Goal: Transaction & Acquisition: Download file/media

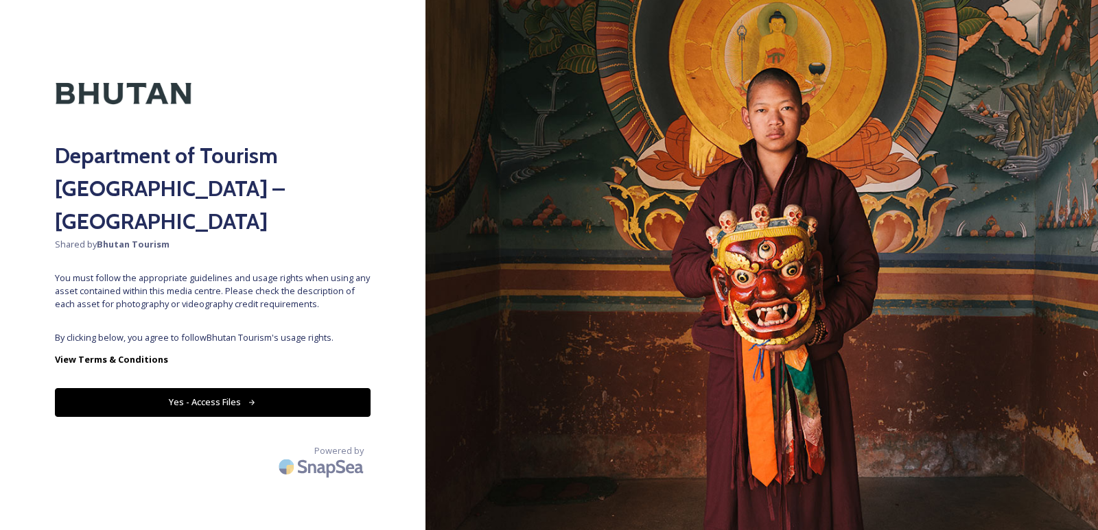
click at [159, 388] on button "Yes - Access Files" at bounding box center [213, 402] width 316 height 28
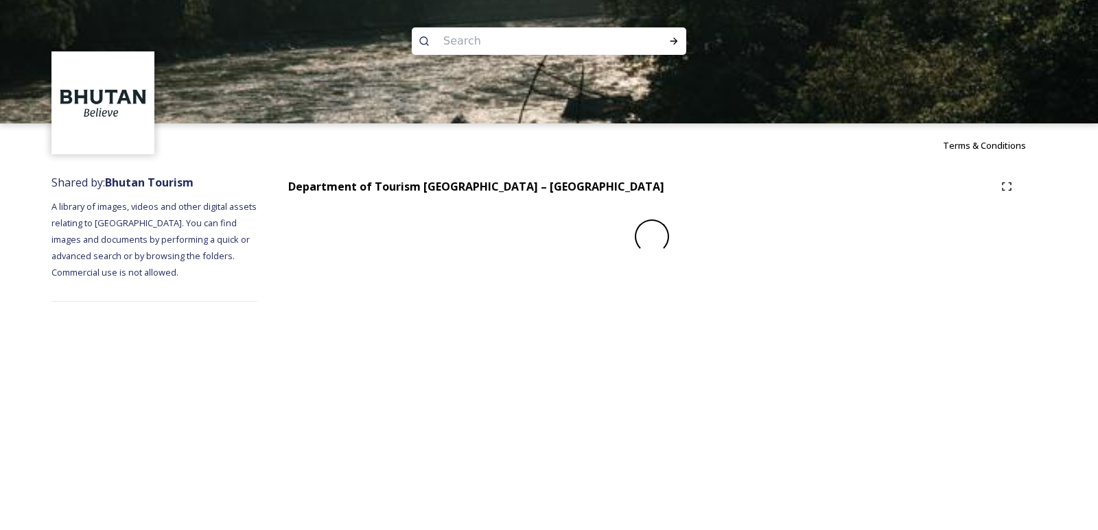
click at [230, 371] on div "Terms & Conditions Shared by: Bhutan Tourism A library of images, videos and ot…" at bounding box center [549, 265] width 1098 height 530
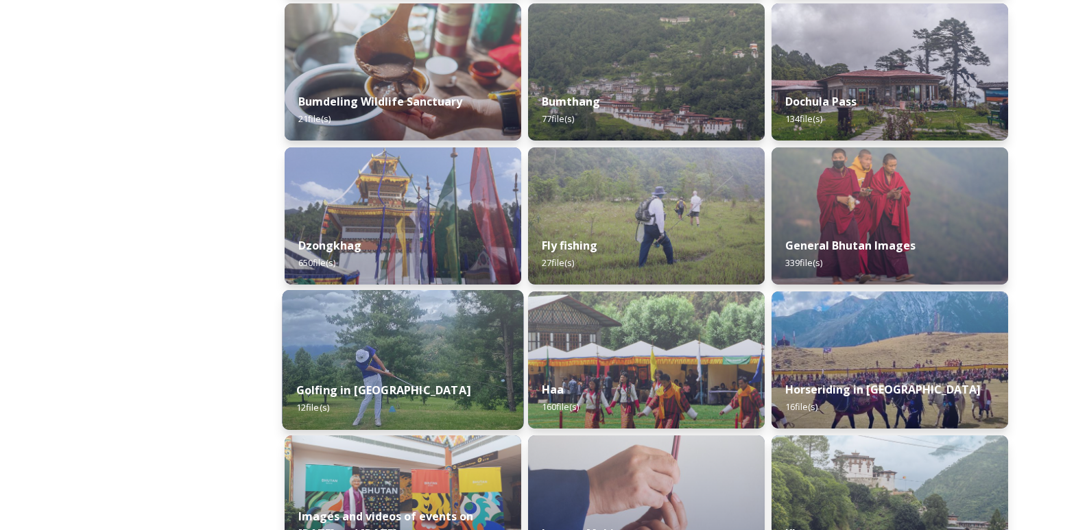
scroll to position [480, 0]
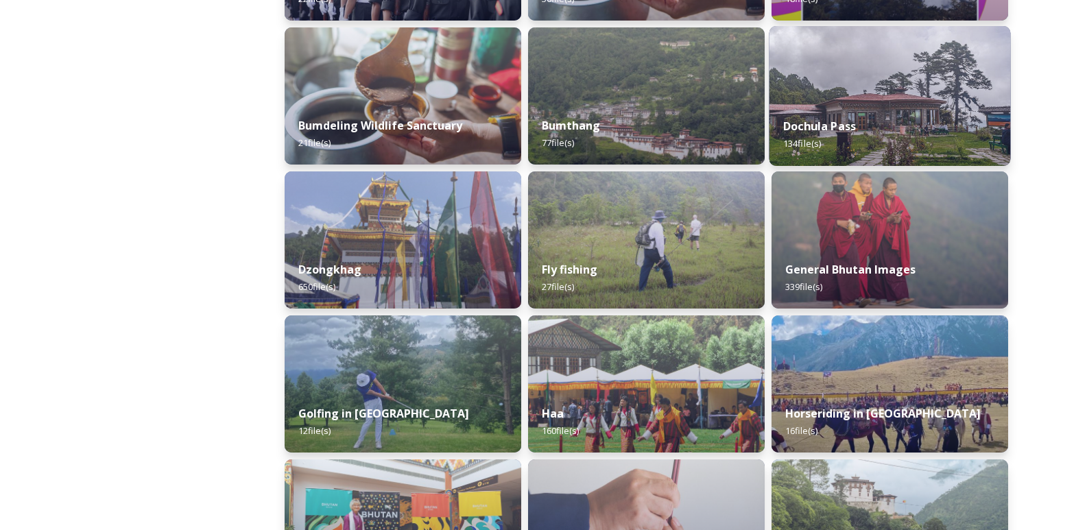
click at [838, 115] on div "Dochula Pass 134 file(s)" at bounding box center [891, 135] width 242 height 62
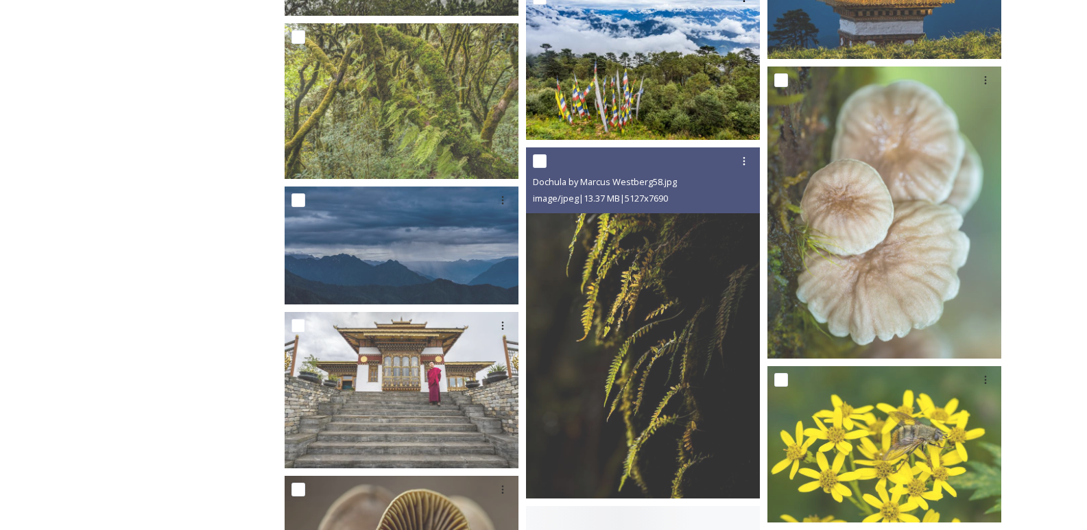
scroll to position [1784, 0]
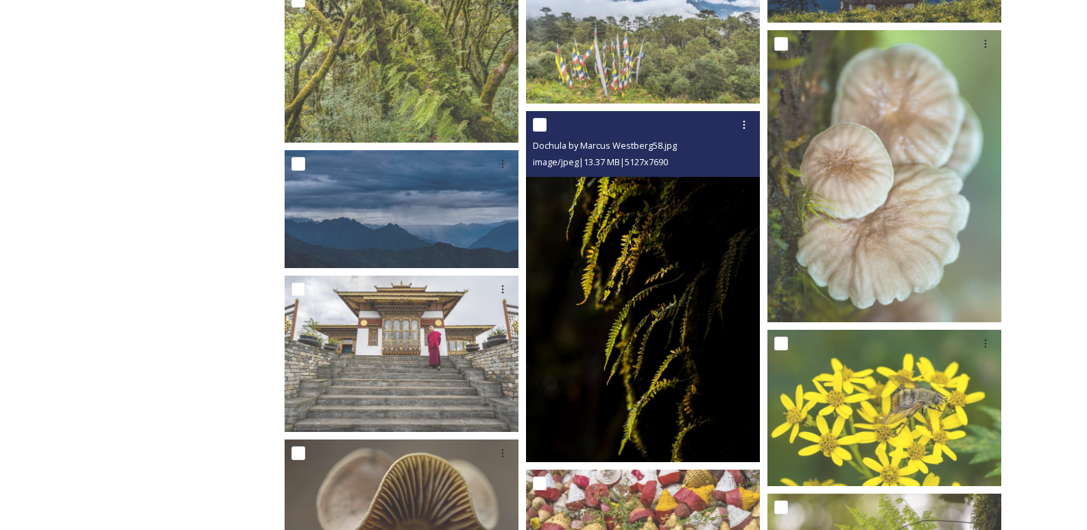
click at [629, 352] on img at bounding box center [643, 286] width 234 height 351
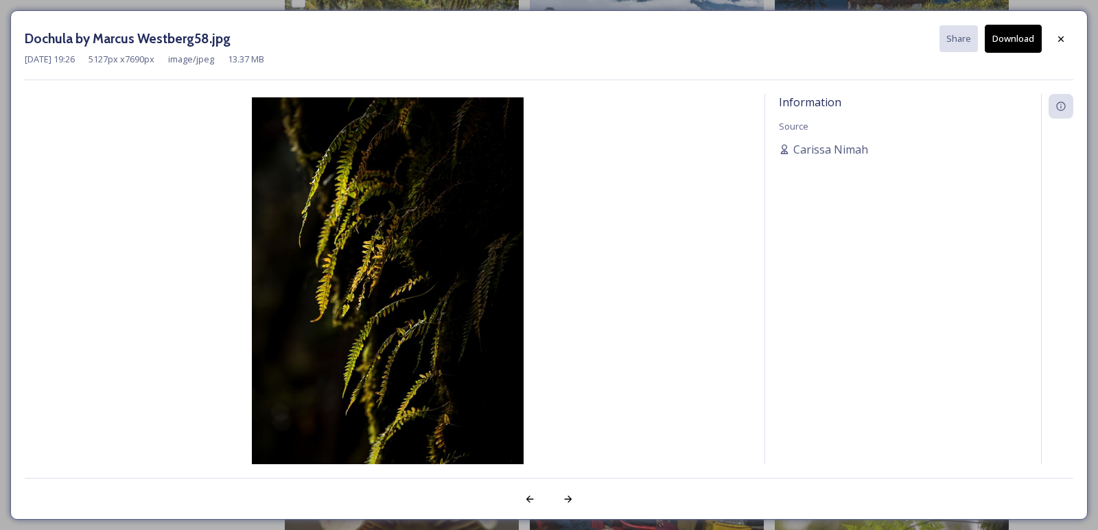
click at [999, 45] on button "Download" at bounding box center [1013, 39] width 57 height 28
click at [590, 222] on img at bounding box center [388, 300] width 726 height 407
click at [1054, 42] on div at bounding box center [1060, 39] width 25 height 25
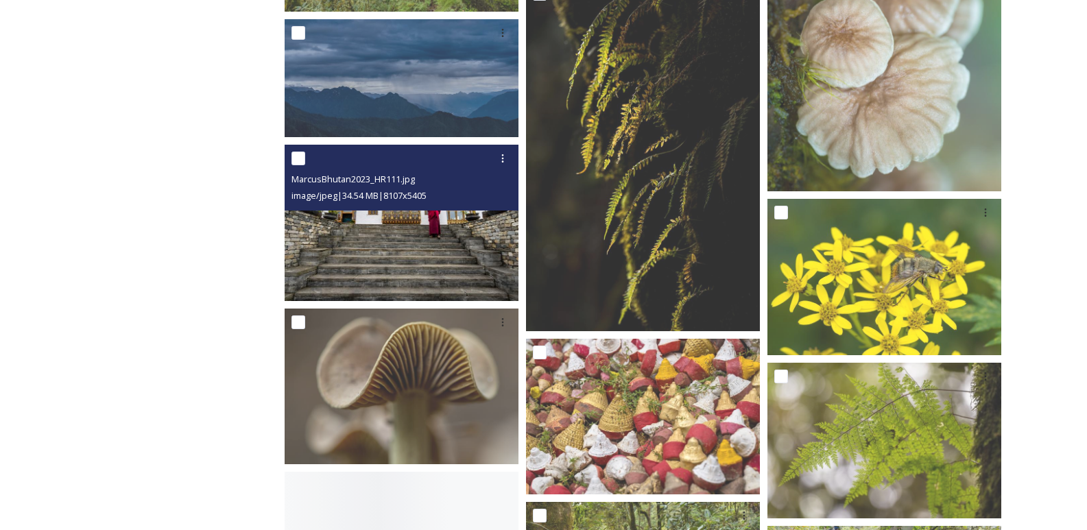
scroll to position [1921, 0]
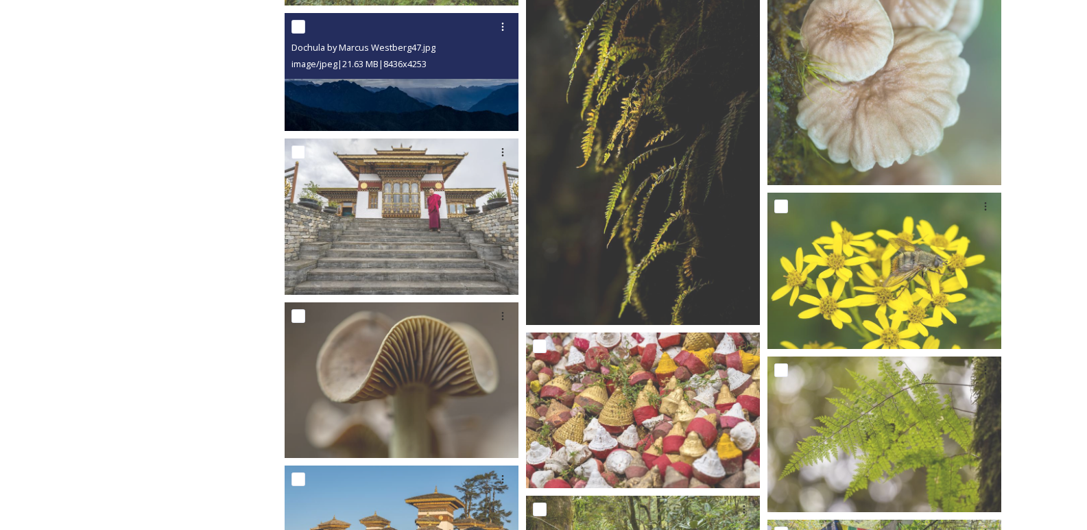
click at [395, 102] on img at bounding box center [402, 72] width 234 height 118
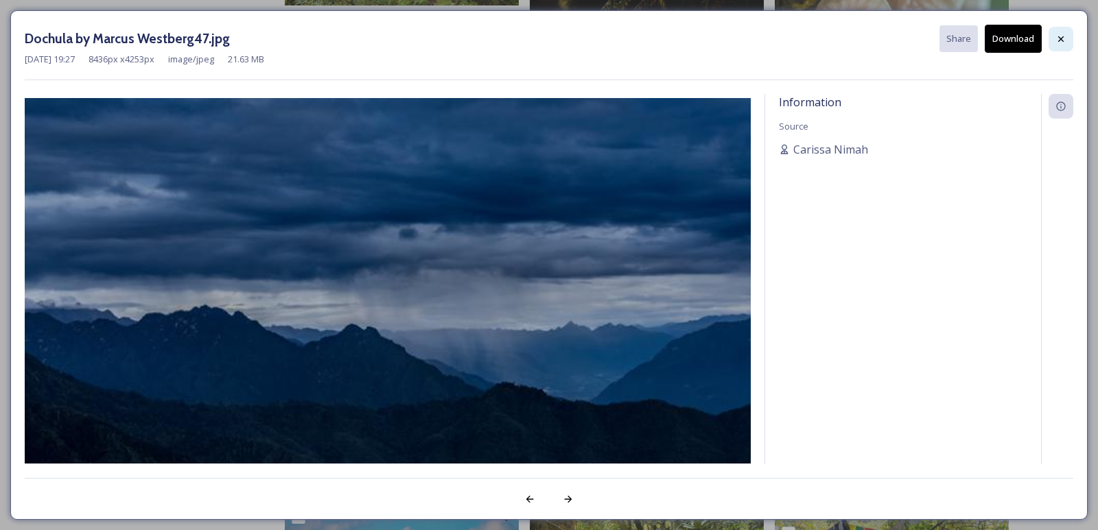
click at [1055, 40] on div at bounding box center [1060, 39] width 25 height 25
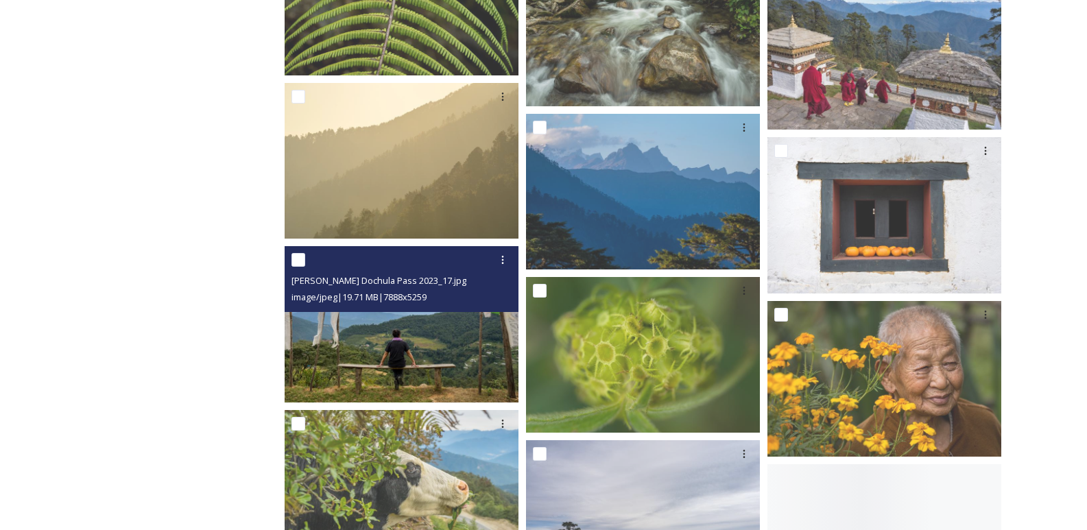
scroll to position [3499, 0]
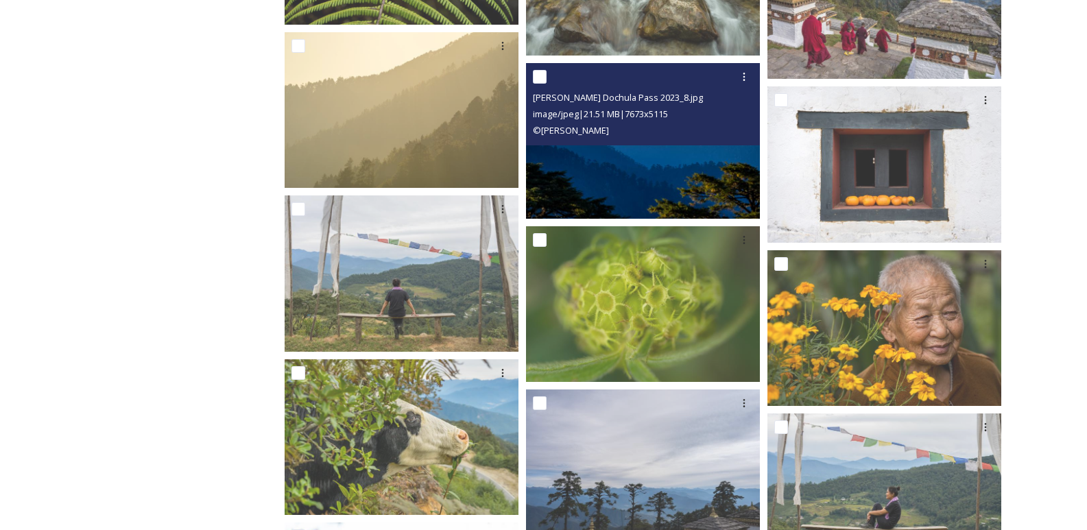
click at [616, 195] on img at bounding box center [643, 140] width 234 height 156
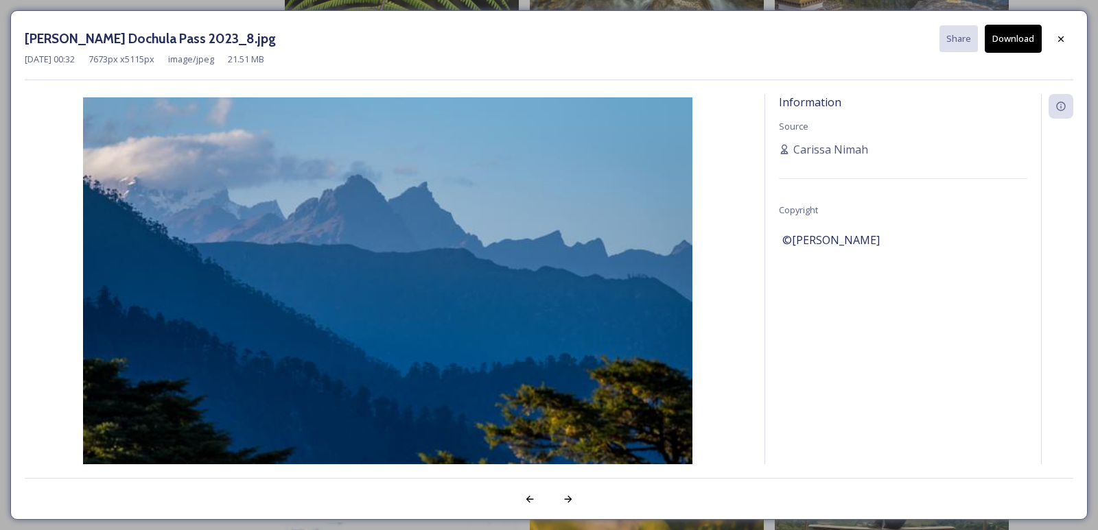
click at [1009, 40] on button "Download" at bounding box center [1013, 39] width 57 height 28
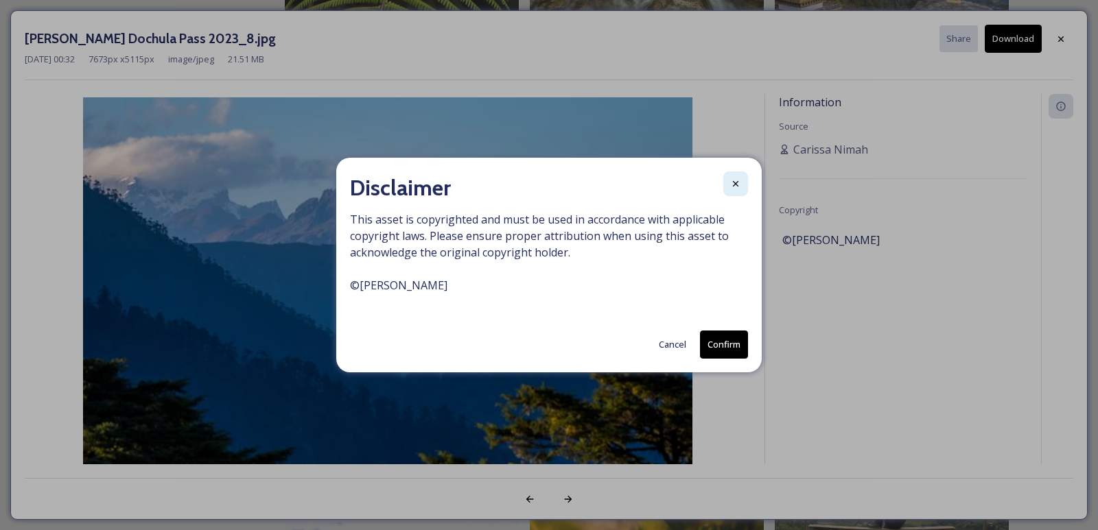
click at [738, 184] on icon at bounding box center [735, 183] width 11 height 11
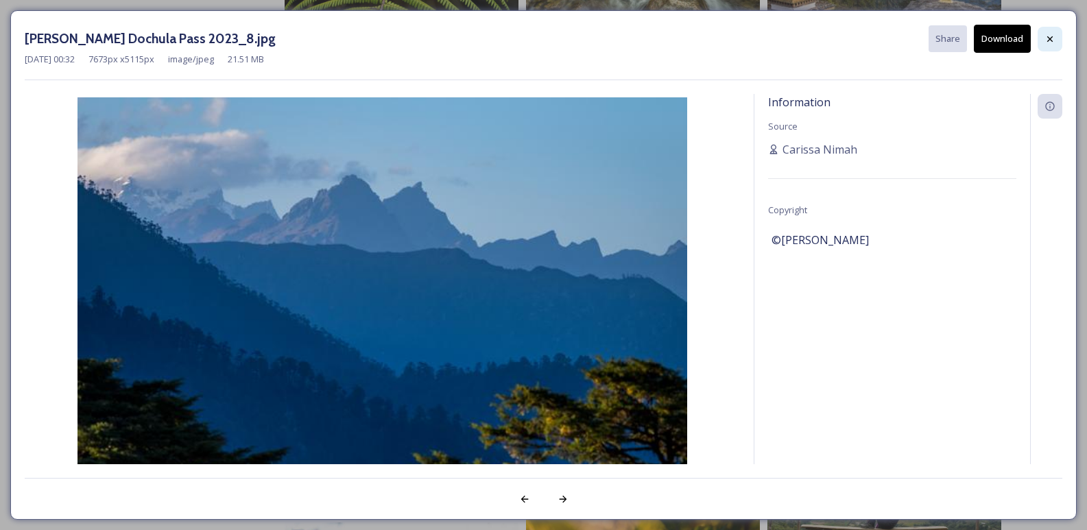
click at [1042, 31] on div at bounding box center [1050, 39] width 25 height 25
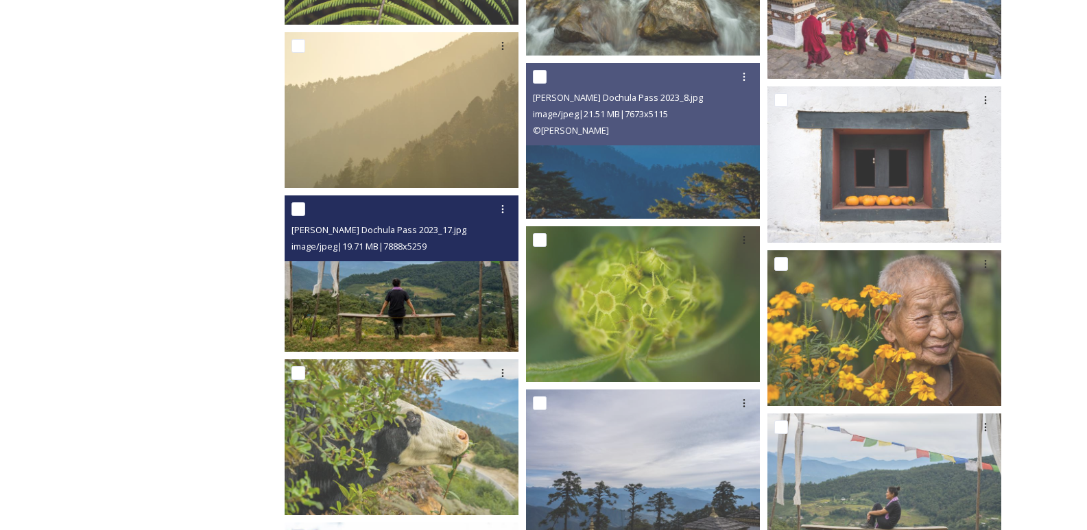
click at [344, 289] on img at bounding box center [402, 274] width 234 height 156
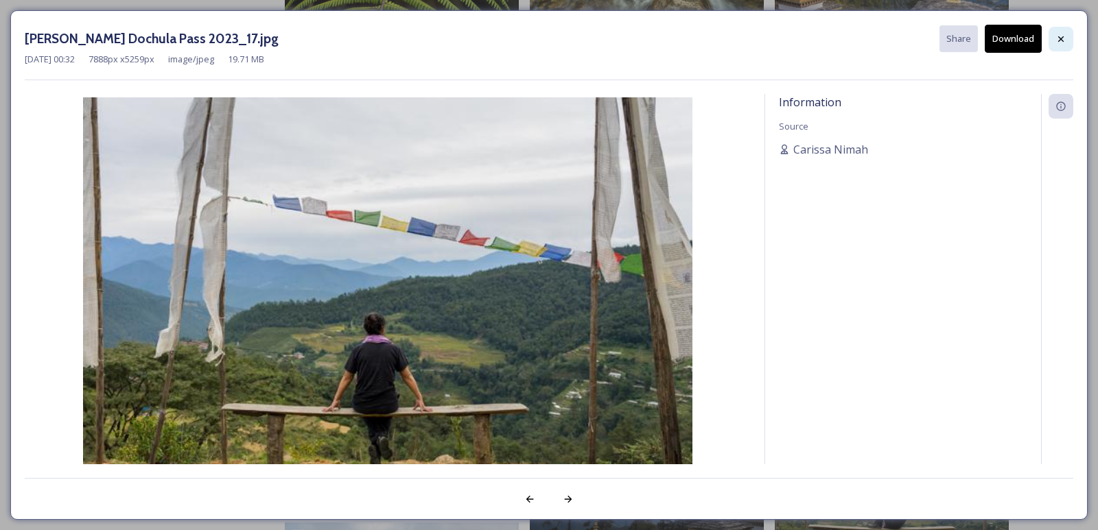
click at [1055, 34] on icon at bounding box center [1060, 39] width 11 height 11
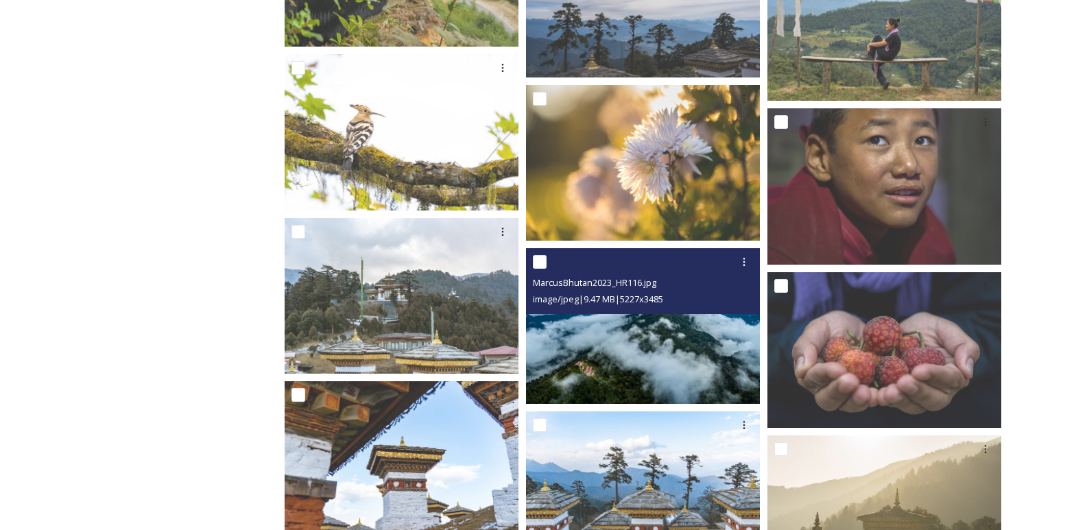
scroll to position [3979, 0]
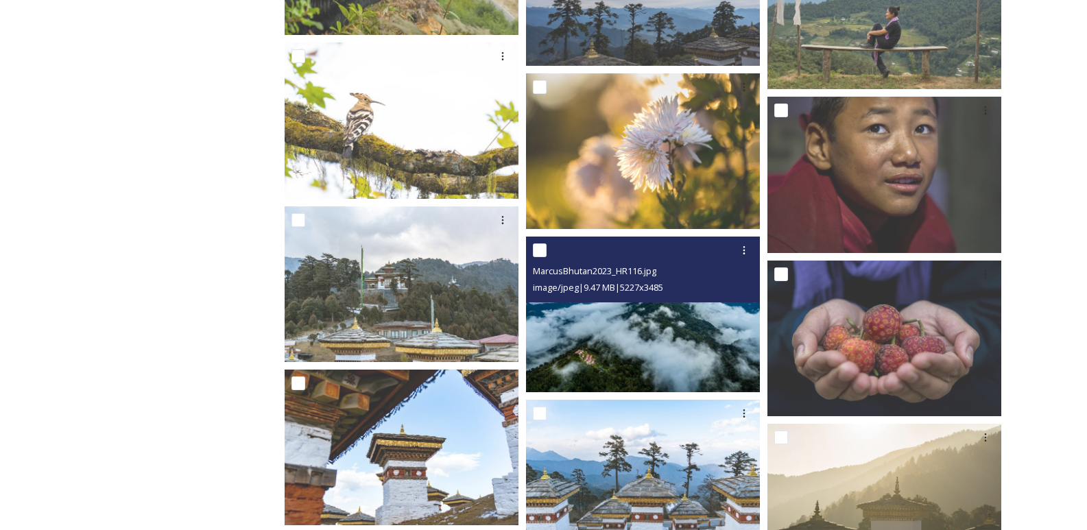
click at [616, 368] on img at bounding box center [643, 315] width 234 height 156
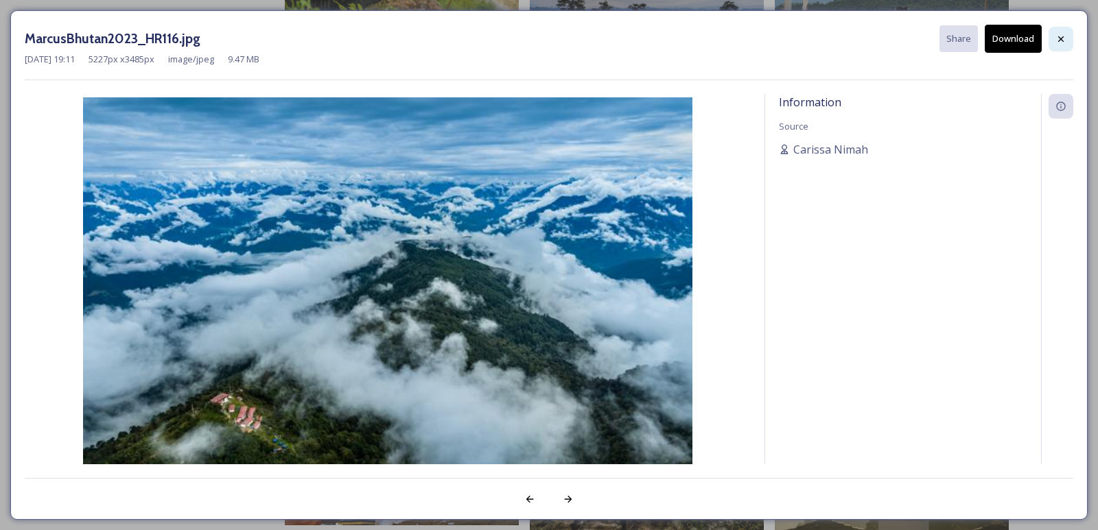
click at [1055, 43] on div at bounding box center [1060, 39] width 25 height 25
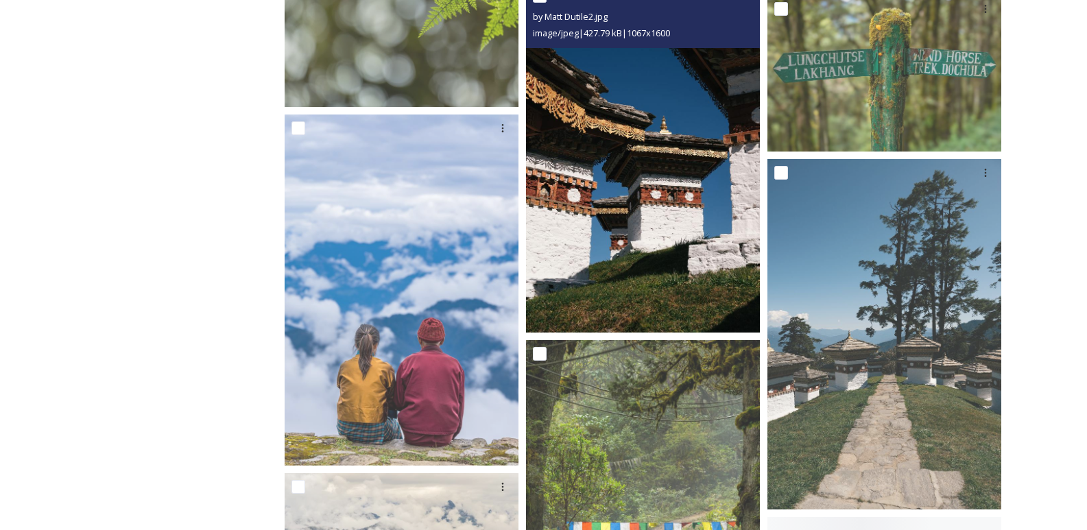
scroll to position [5832, 0]
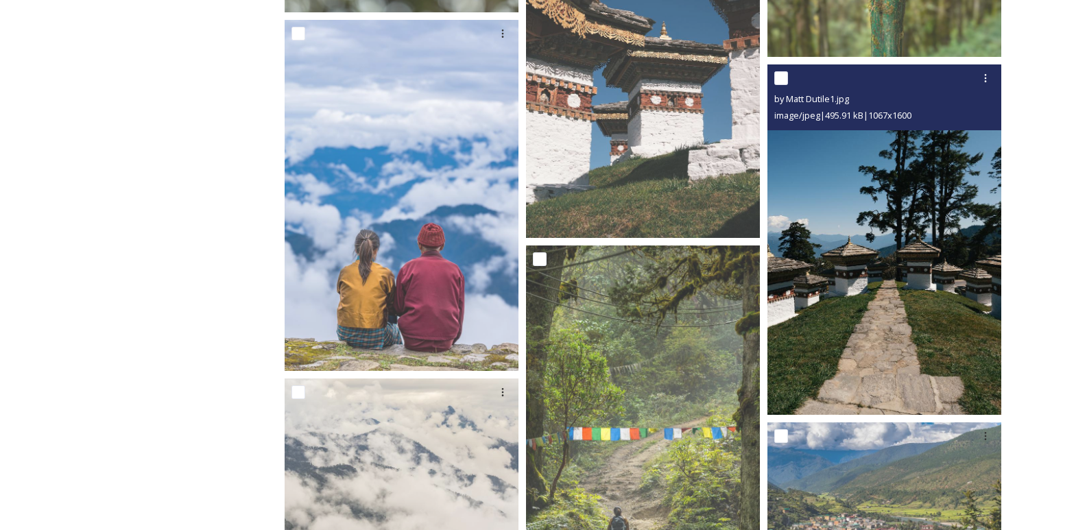
click at [832, 304] on img at bounding box center [885, 239] width 234 height 351
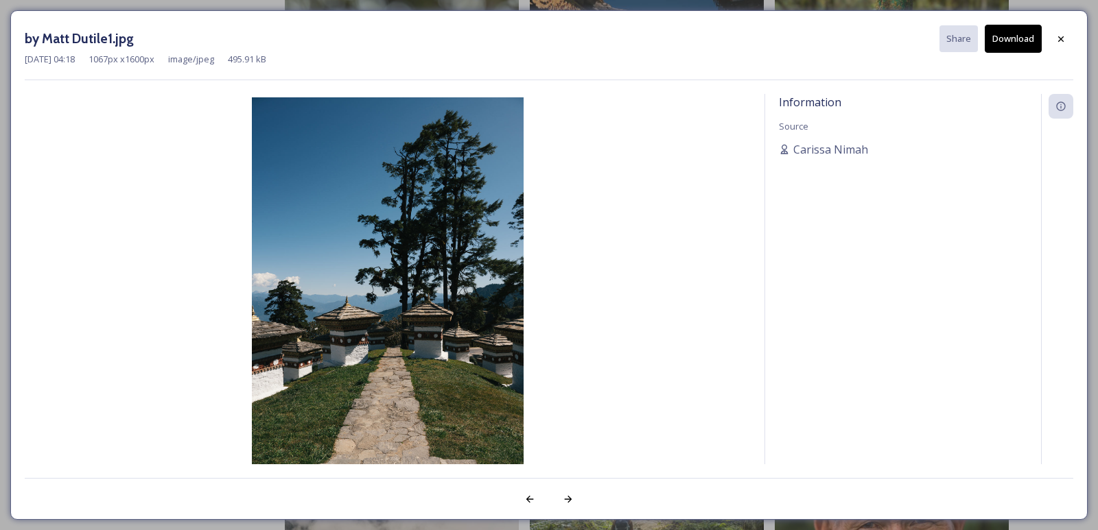
click at [1009, 45] on button "Download" at bounding box center [1013, 39] width 57 height 28
click at [1066, 40] on icon at bounding box center [1060, 39] width 11 height 11
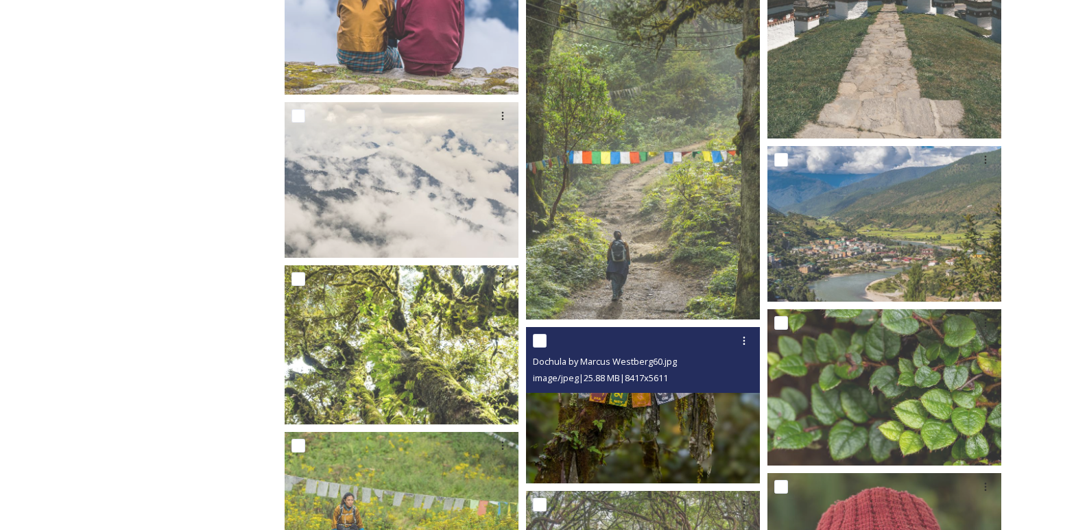
scroll to position [6095, 0]
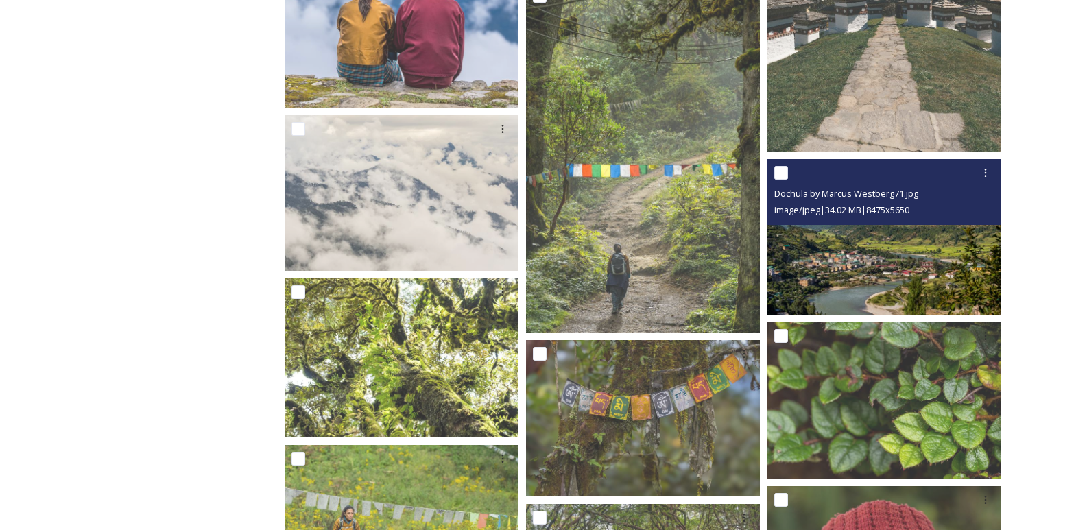
click at [790, 261] on img at bounding box center [885, 237] width 234 height 156
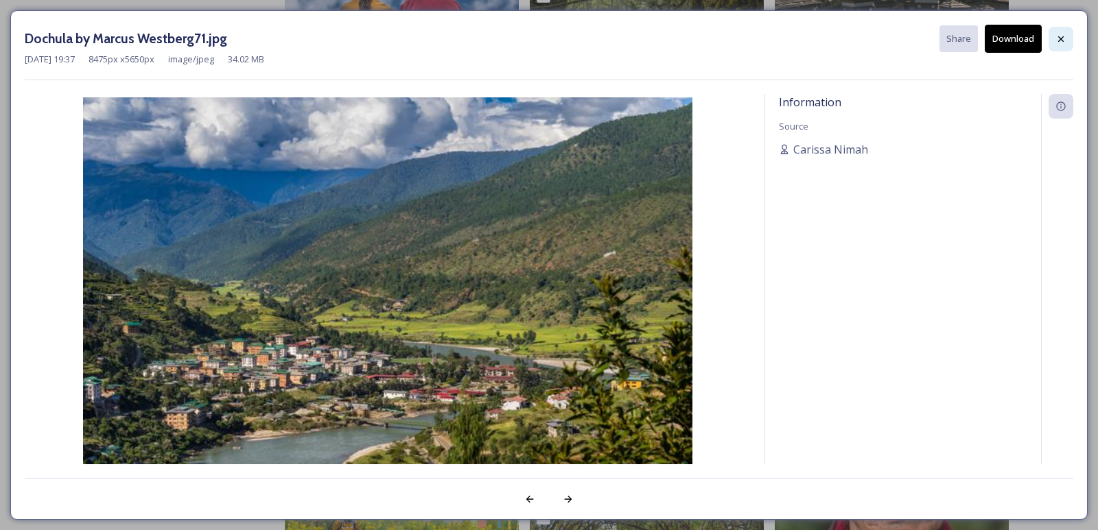
click at [1054, 38] on div at bounding box center [1060, 39] width 25 height 25
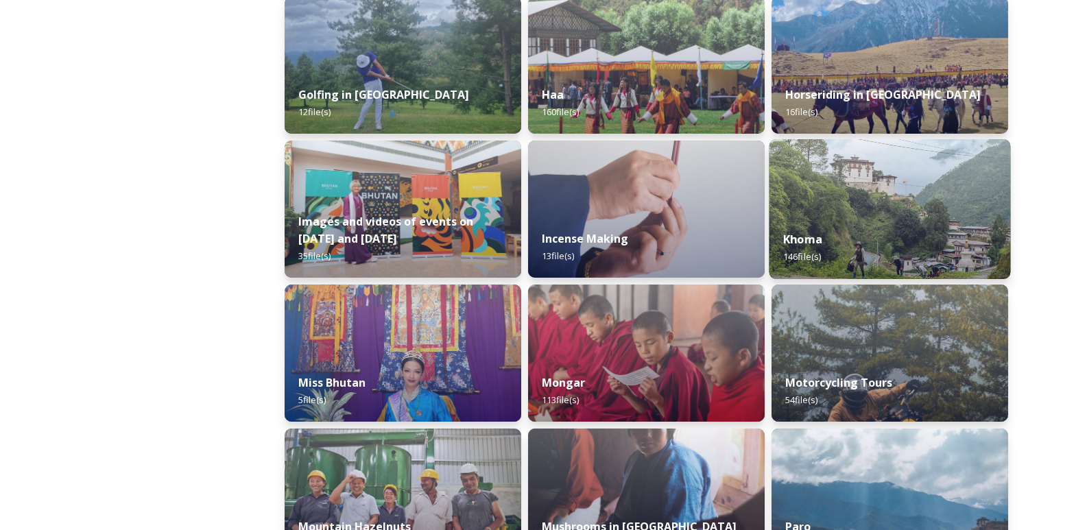
scroll to position [686, 0]
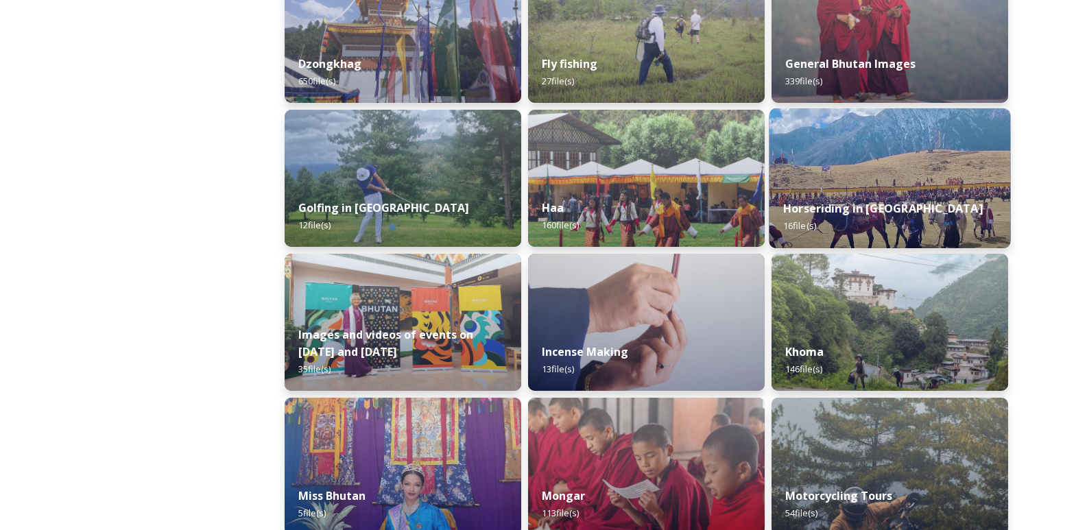
click at [818, 155] on img at bounding box center [891, 178] width 242 height 140
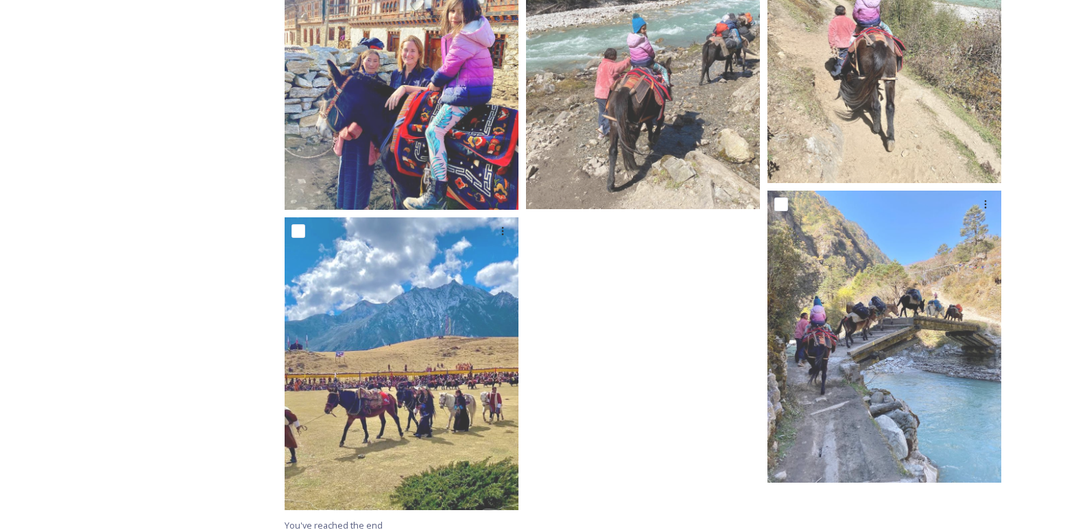
scroll to position [1221, 0]
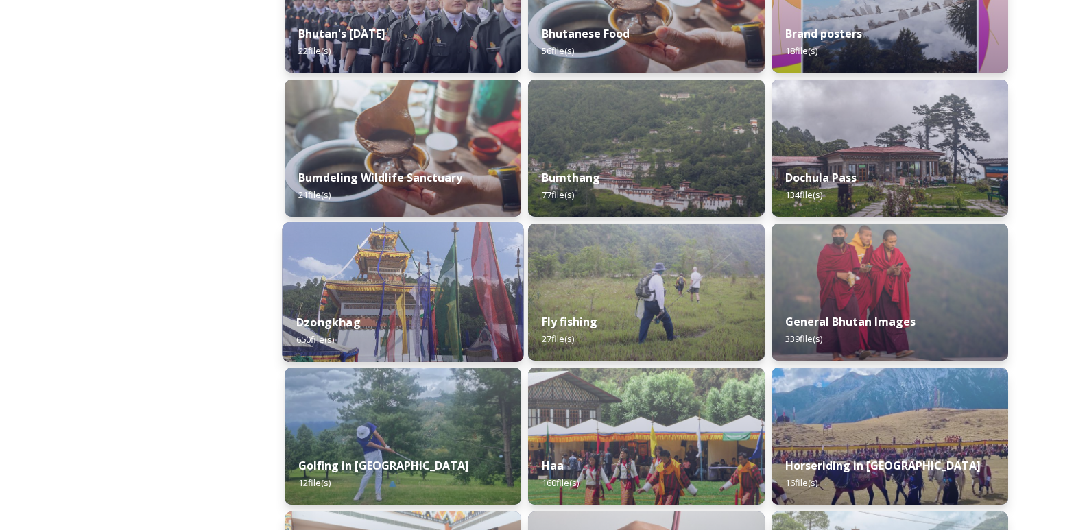
scroll to position [480, 0]
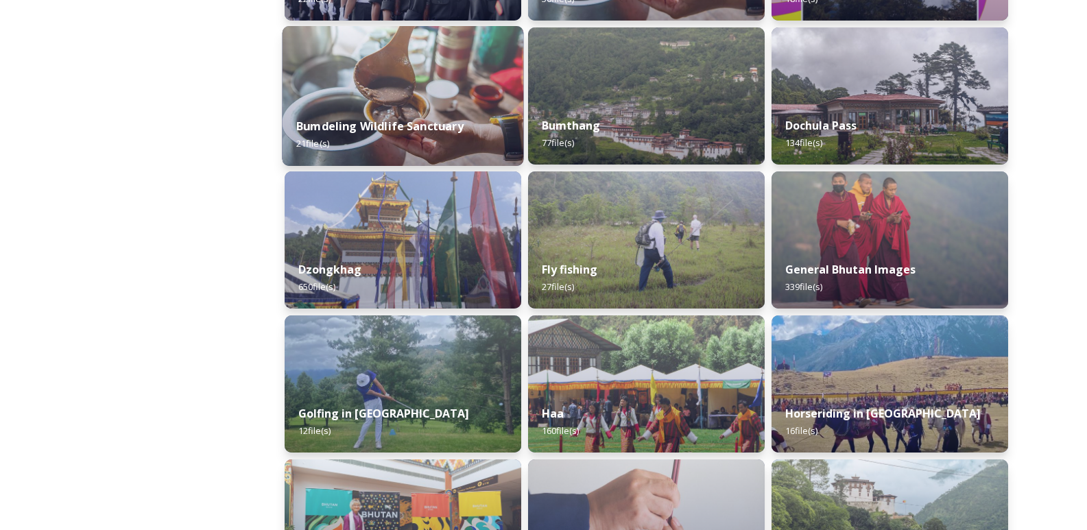
click at [451, 107] on div "[GEOGRAPHIC_DATA] 21 file(s)" at bounding box center [404, 135] width 242 height 62
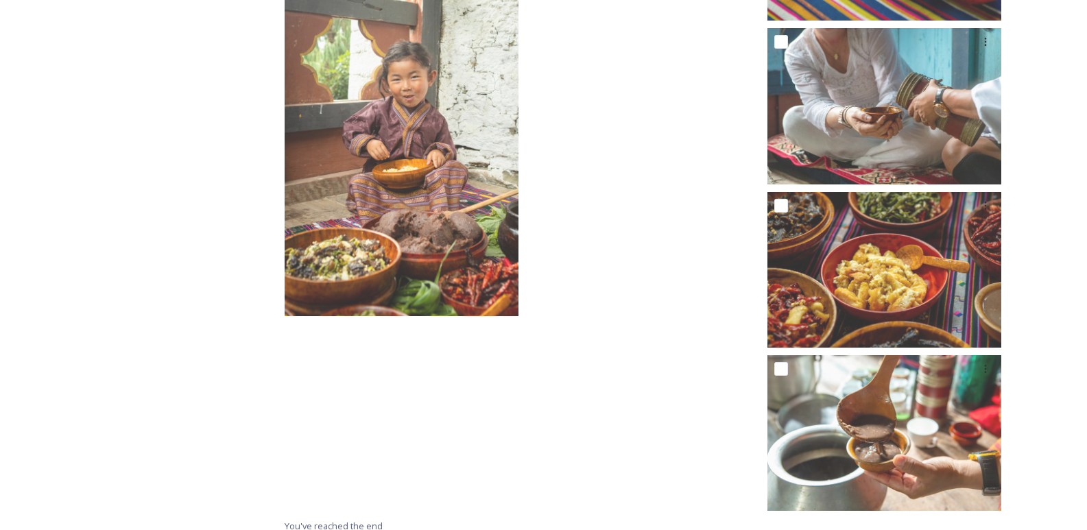
scroll to position [1677, 0]
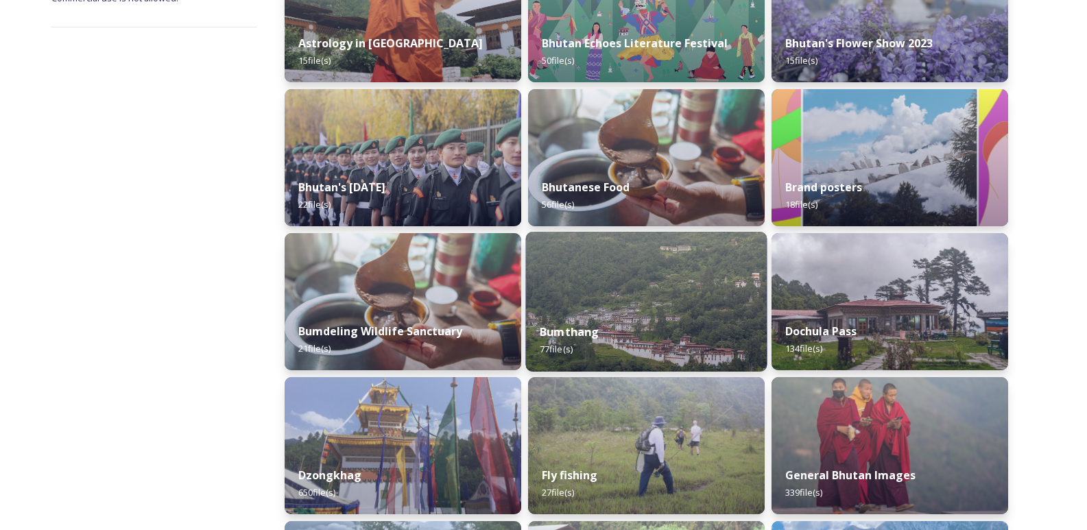
scroll to position [343, 0]
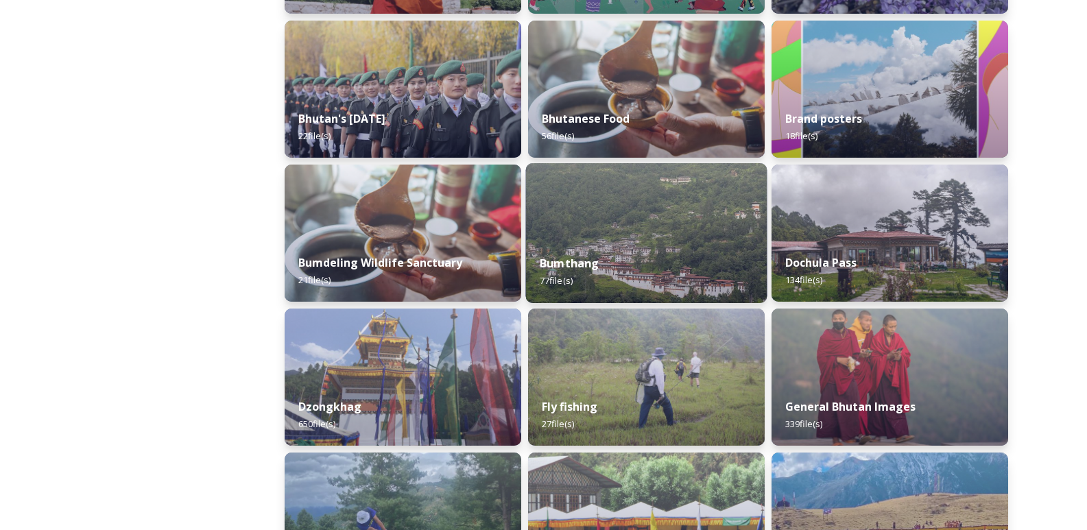
click at [602, 255] on div "Bumthang 77 file(s)" at bounding box center [647, 272] width 242 height 62
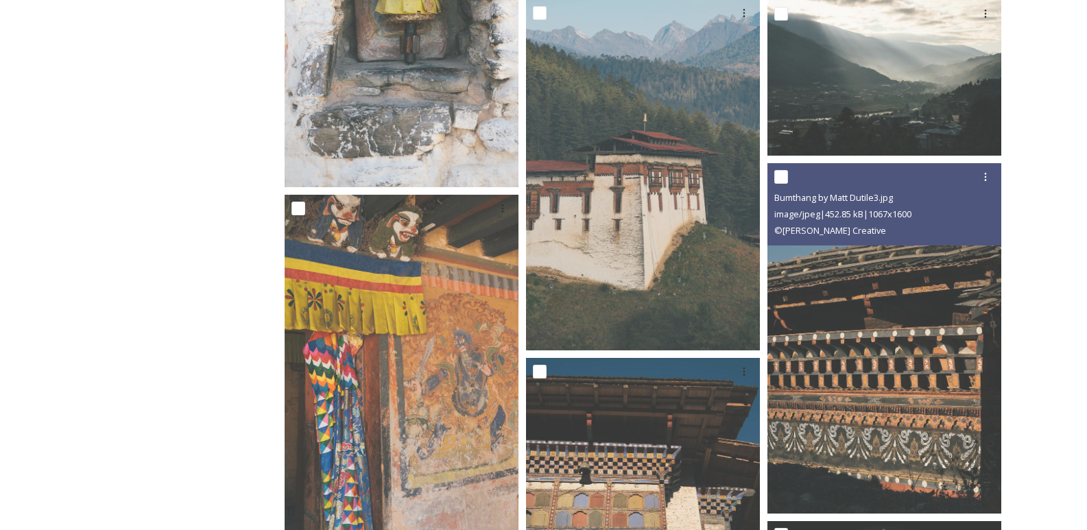
scroll to position [1578, 0]
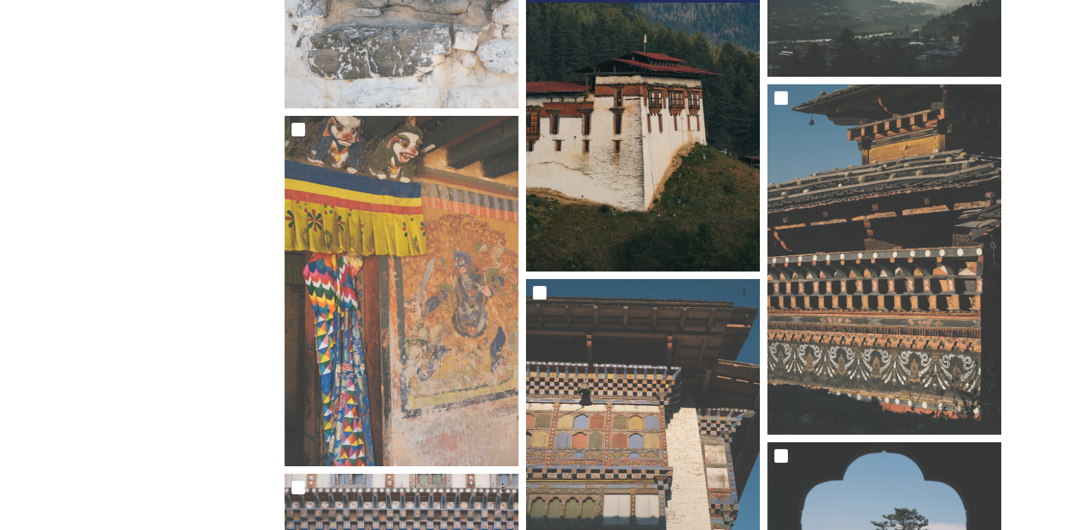
click at [708, 175] on img at bounding box center [643, 96] width 234 height 351
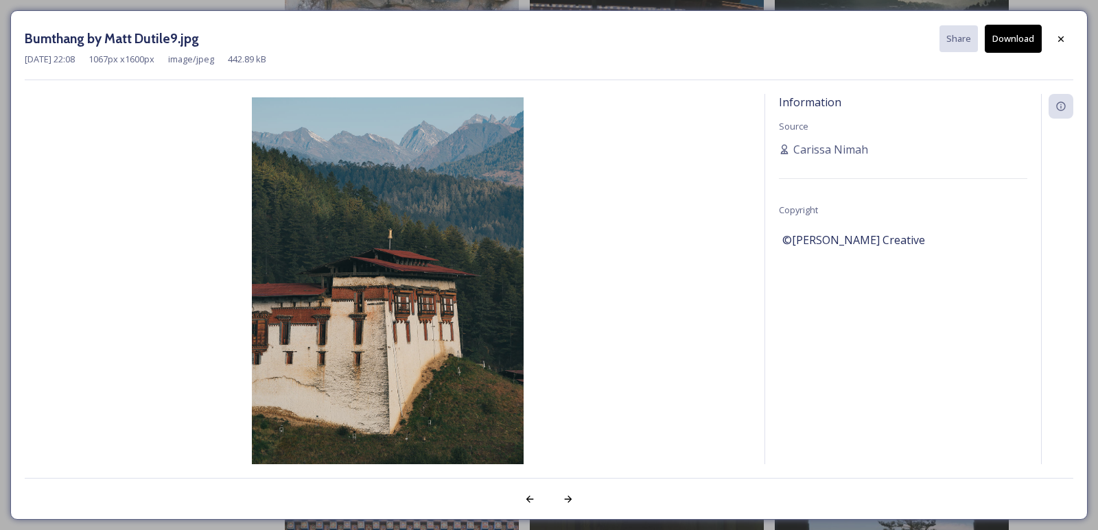
click at [997, 35] on button "Download" at bounding box center [1013, 39] width 57 height 28
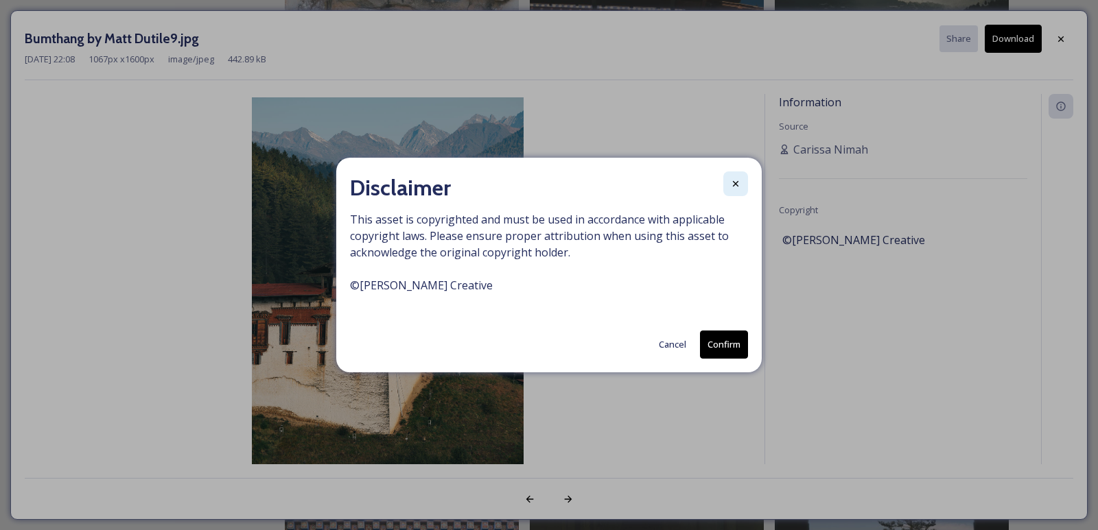
click at [725, 183] on div at bounding box center [735, 184] width 25 height 25
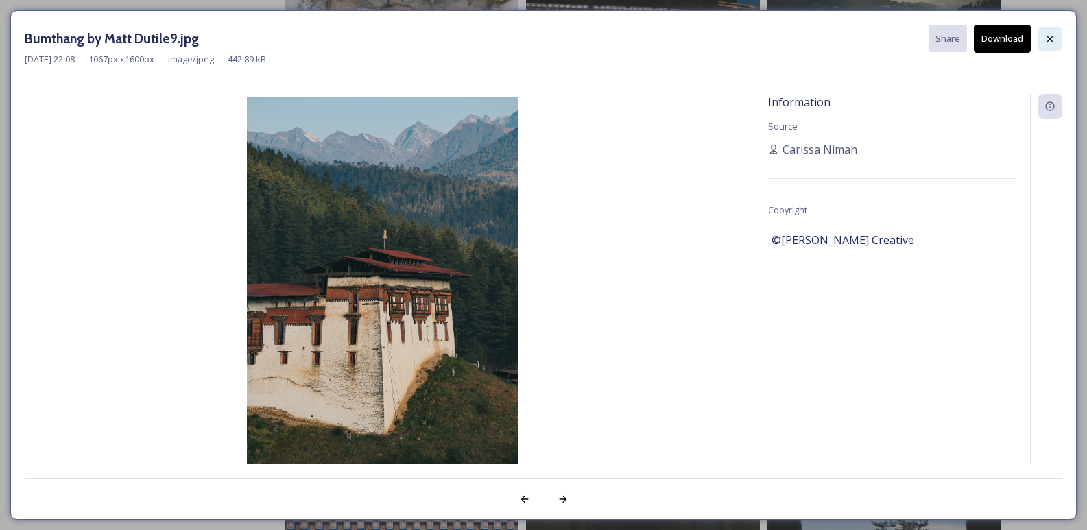
click at [1044, 43] on div at bounding box center [1050, 39] width 25 height 25
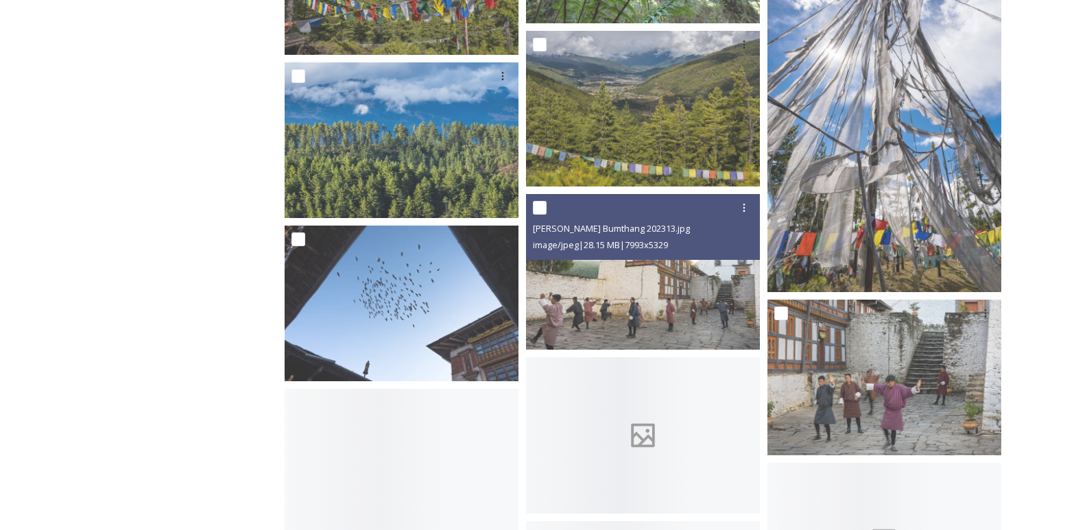
scroll to position [3225, 0]
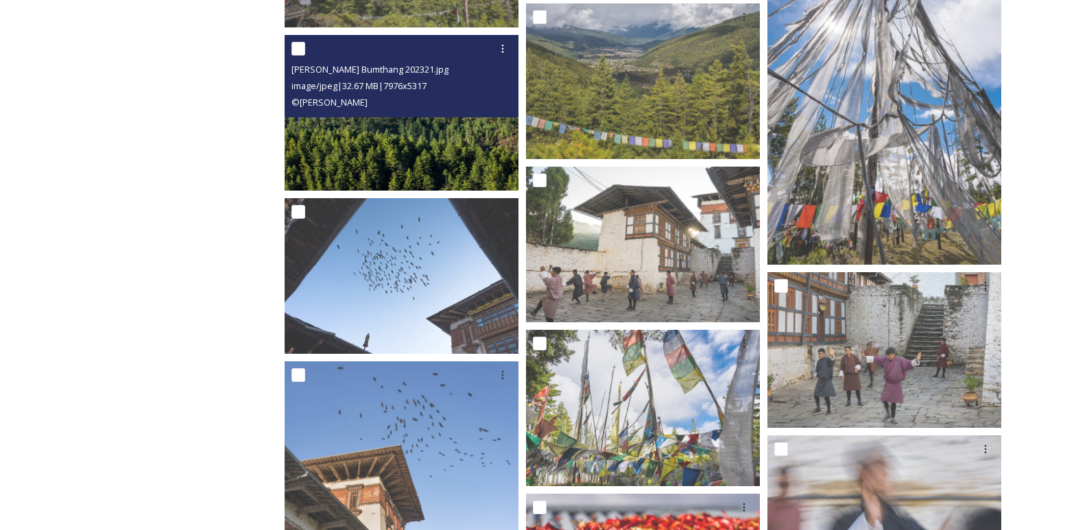
click at [356, 125] on img at bounding box center [402, 113] width 234 height 156
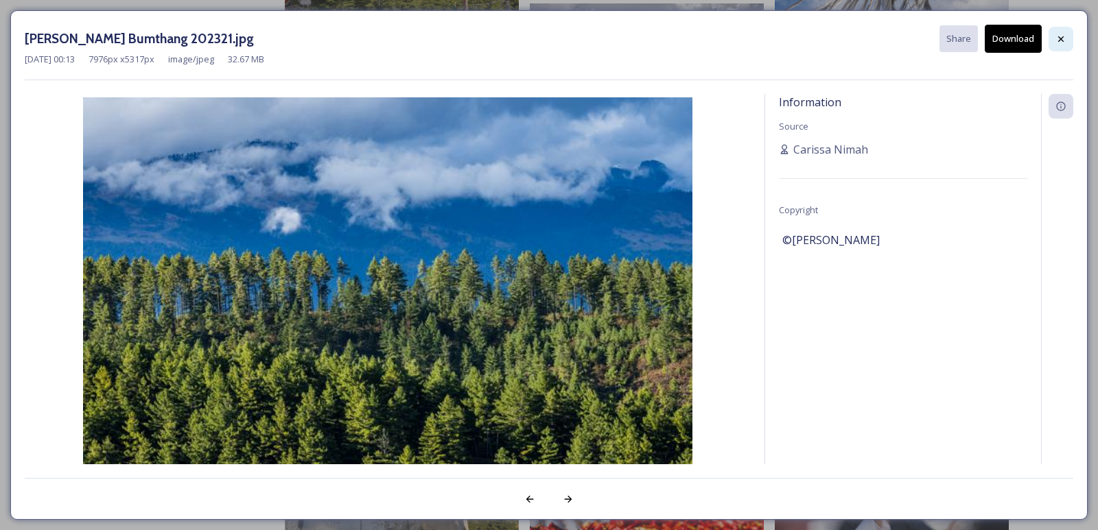
click at [1057, 36] on icon at bounding box center [1060, 39] width 11 height 11
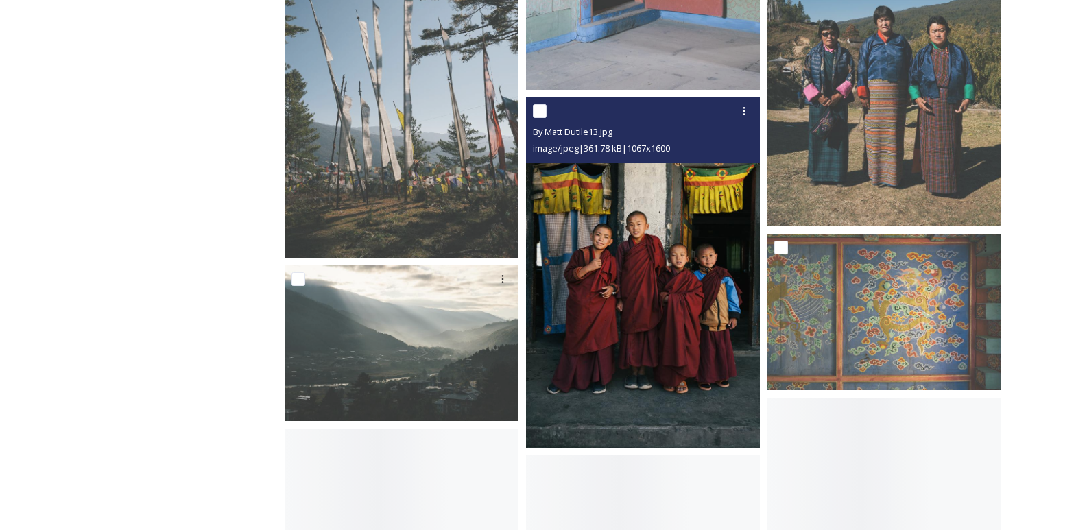
scroll to position [4666, 0]
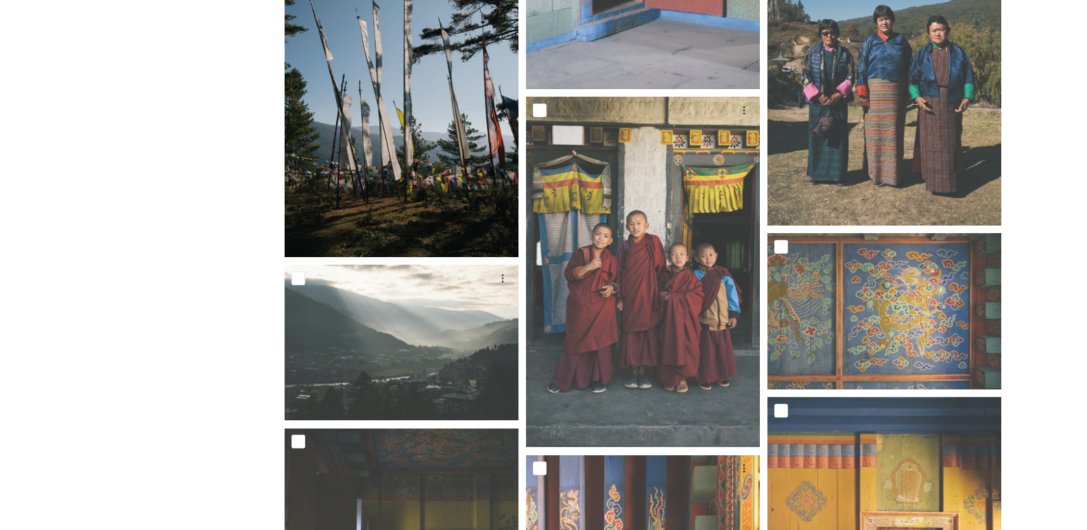
click at [329, 152] on img at bounding box center [402, 82] width 234 height 351
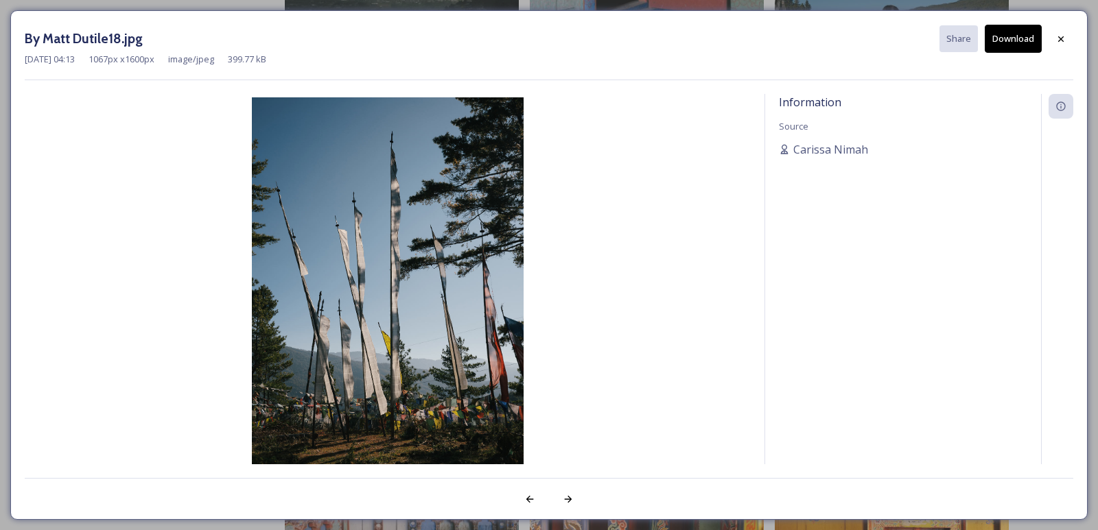
click at [1009, 36] on button "Download" at bounding box center [1013, 39] width 57 height 28
click at [1064, 36] on icon at bounding box center [1060, 39] width 11 height 11
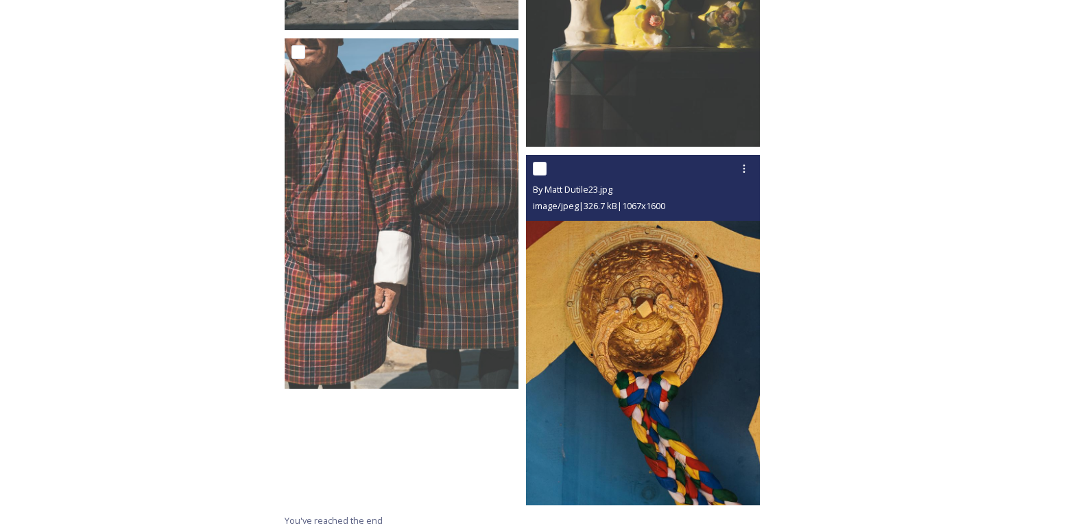
scroll to position [7122, 0]
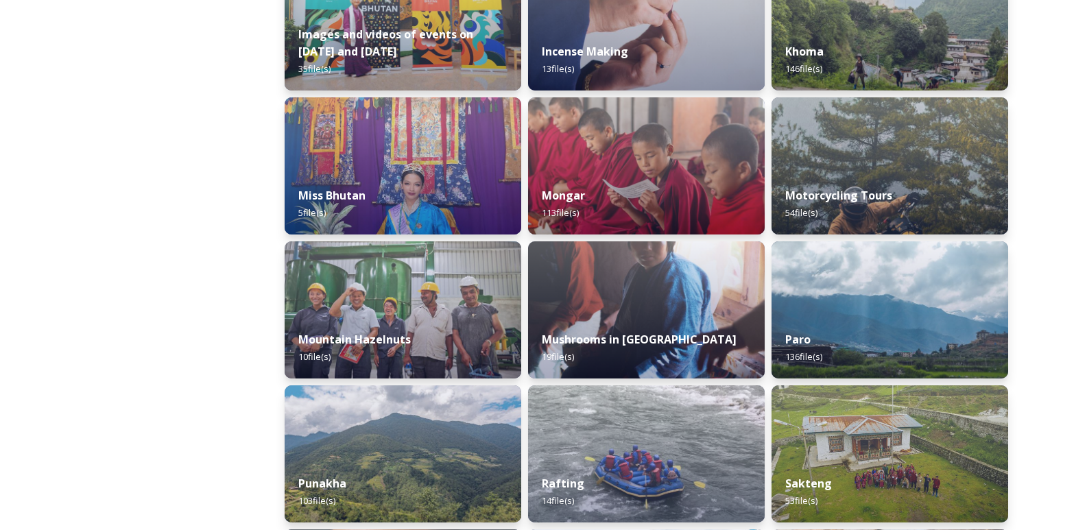
scroll to position [1098, 0]
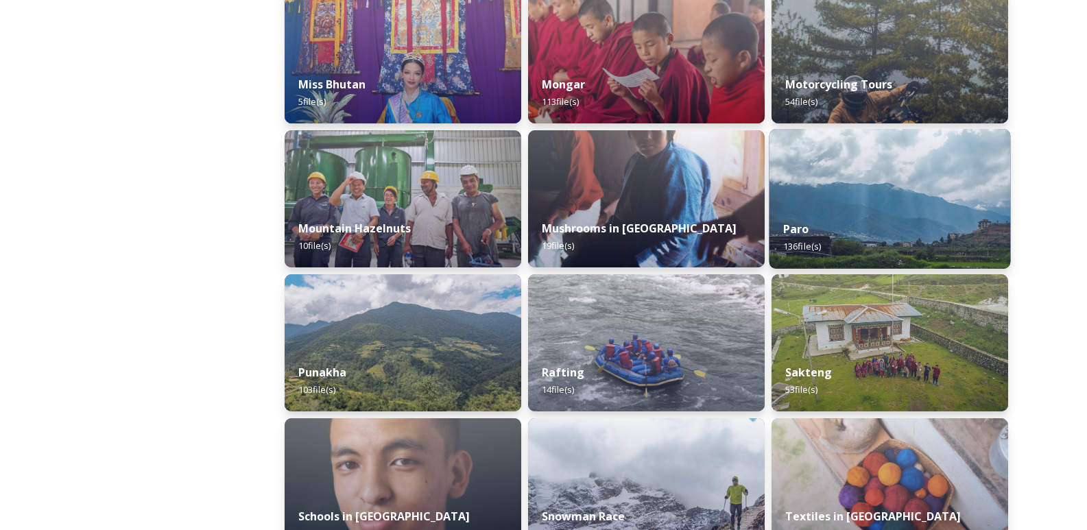
click at [870, 208] on div "Paro 136 file(s)" at bounding box center [891, 238] width 242 height 62
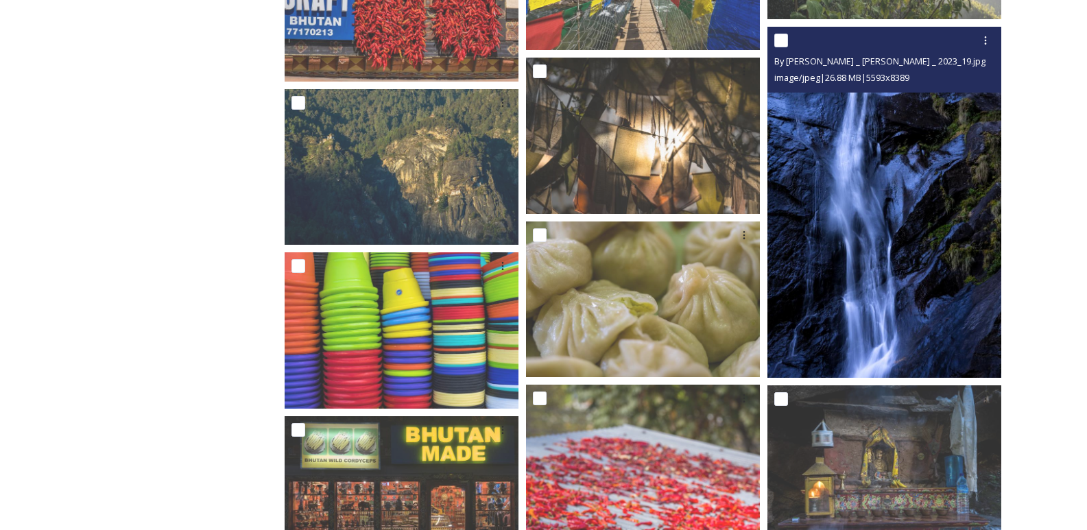
scroll to position [2950, 0]
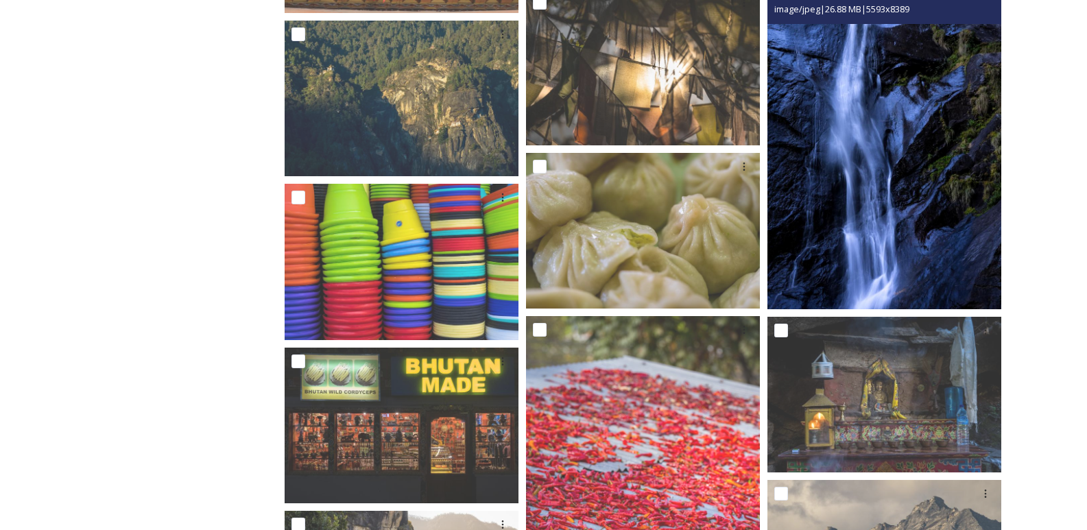
click at [867, 218] on img at bounding box center [885, 133] width 234 height 351
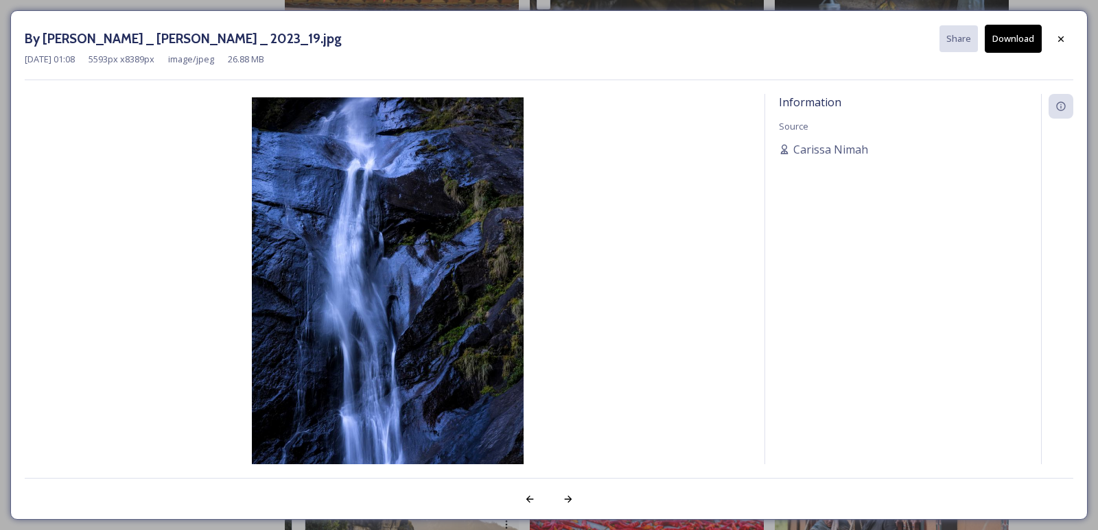
click at [995, 45] on button "Download" at bounding box center [1013, 39] width 57 height 28
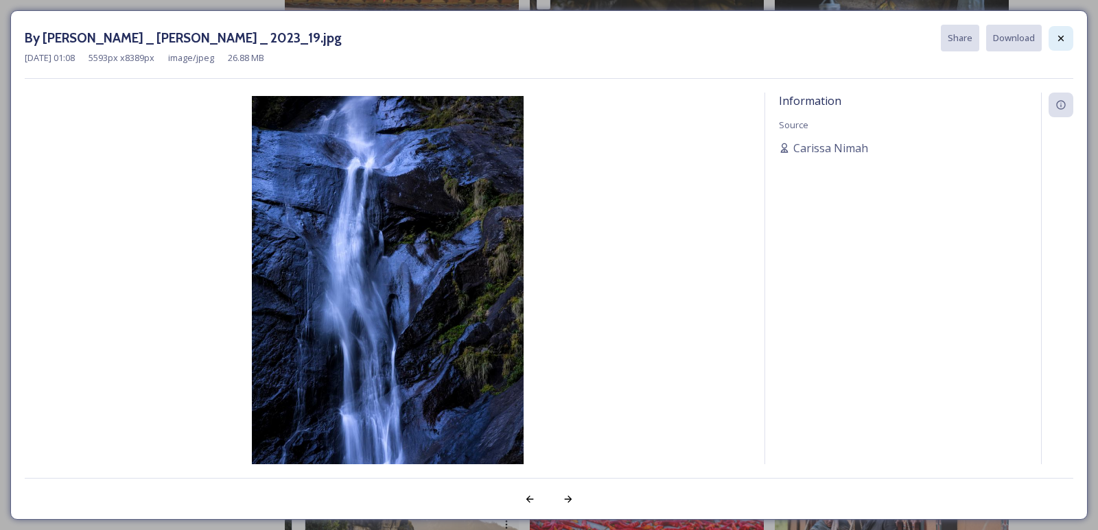
click at [1060, 47] on div at bounding box center [1060, 38] width 25 height 25
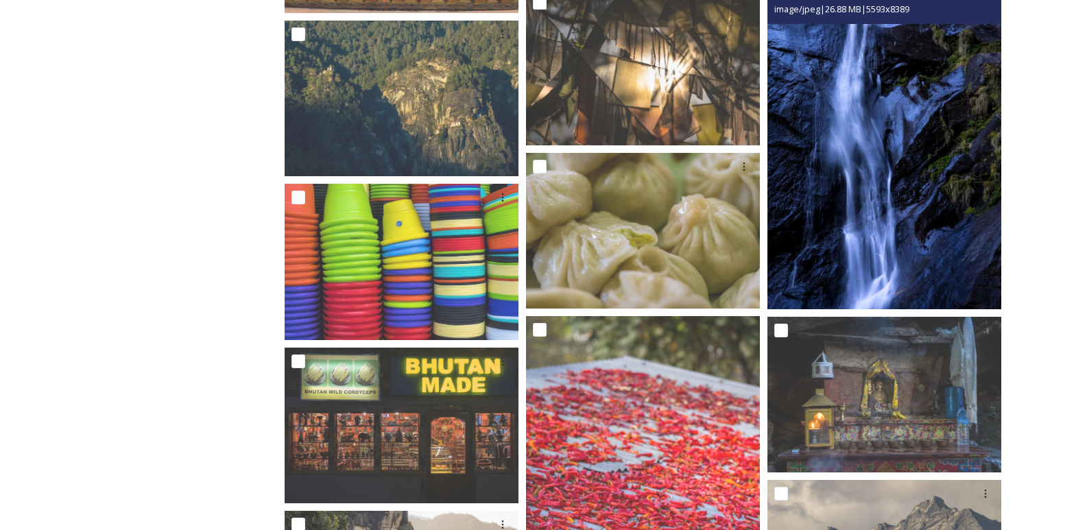
click at [886, 178] on img at bounding box center [885, 133] width 234 height 351
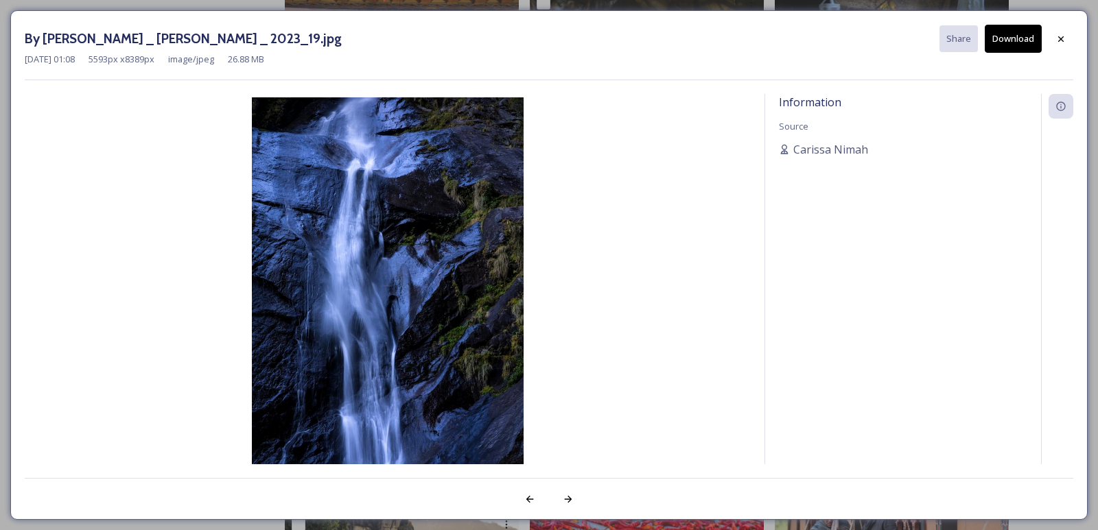
click at [1018, 45] on button "Download" at bounding box center [1013, 39] width 57 height 28
click at [1024, 30] on button "Download" at bounding box center [1013, 39] width 57 height 28
click at [1032, 40] on button "Download" at bounding box center [1013, 39] width 57 height 28
click at [1059, 38] on icon at bounding box center [1060, 38] width 5 height 5
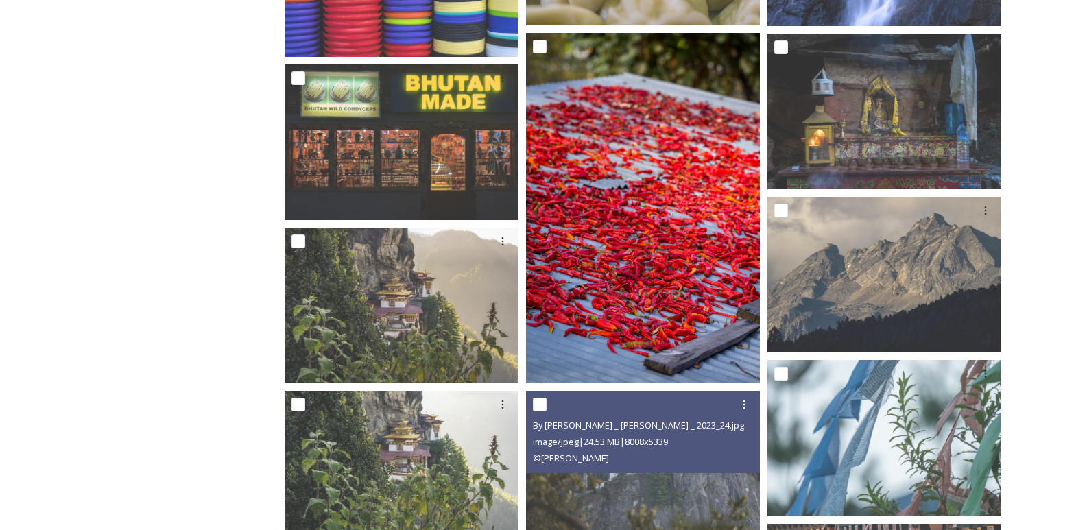
scroll to position [3156, 0]
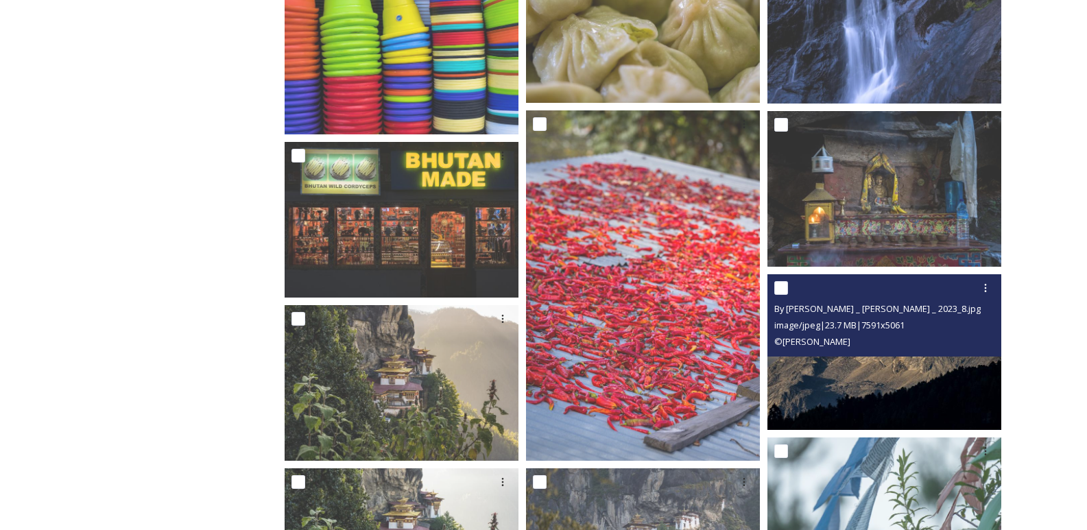
click at [894, 344] on div "© [PERSON_NAME]" at bounding box center [887, 341] width 224 height 16
click at [872, 398] on img at bounding box center [885, 352] width 234 height 156
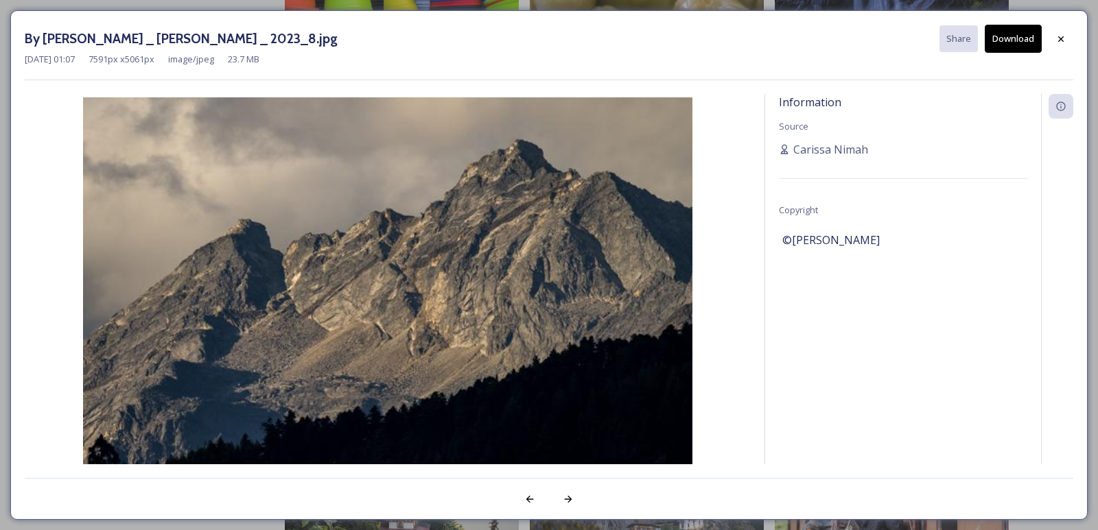
click at [1018, 37] on button "Download" at bounding box center [1013, 39] width 57 height 28
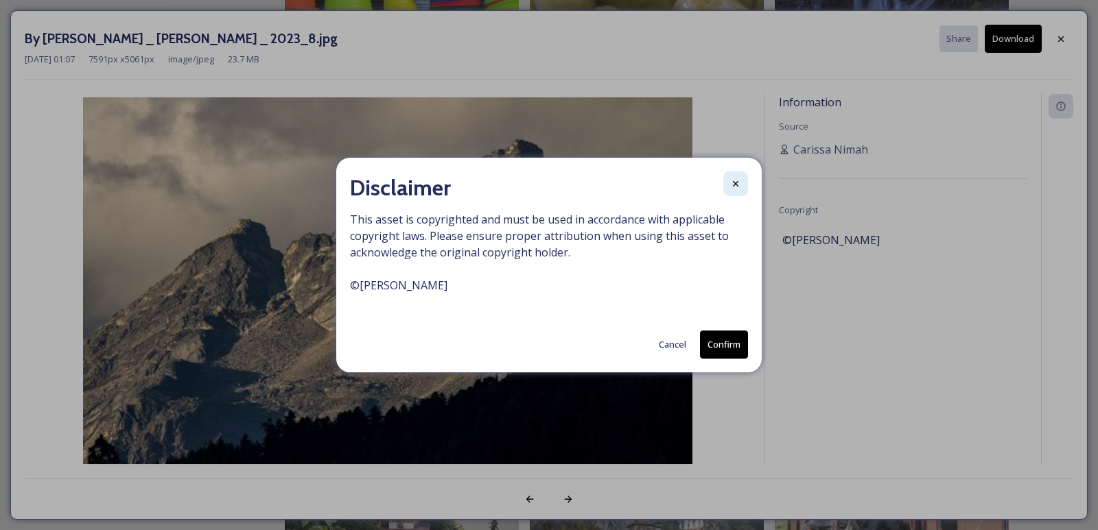
click at [745, 182] on div at bounding box center [735, 184] width 25 height 25
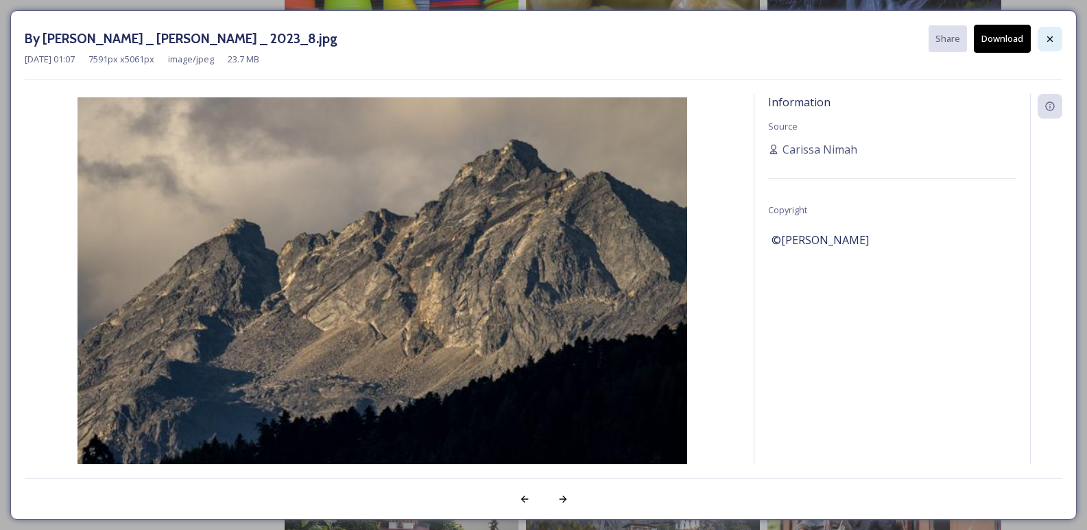
click at [1050, 34] on icon at bounding box center [1050, 39] width 11 height 11
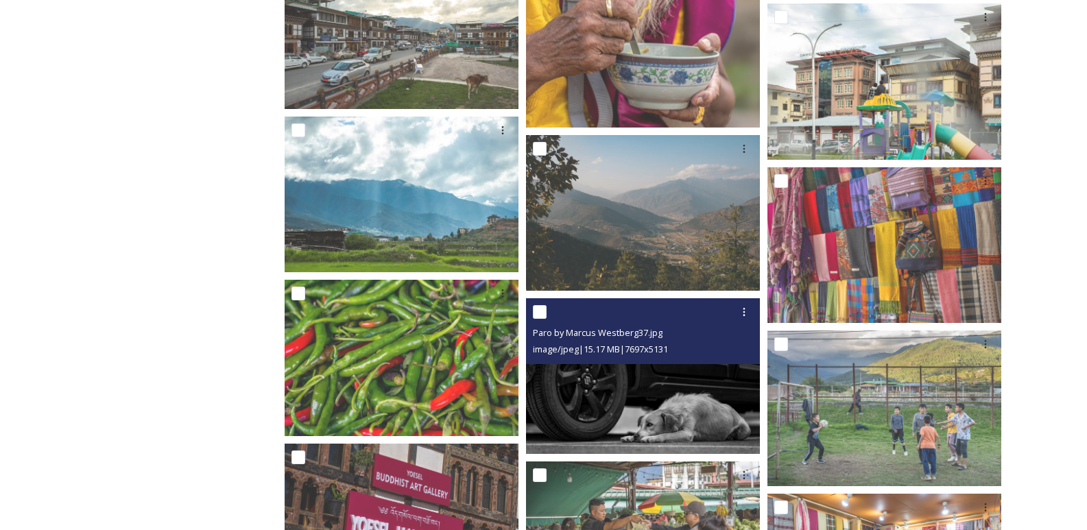
scroll to position [8576, 0]
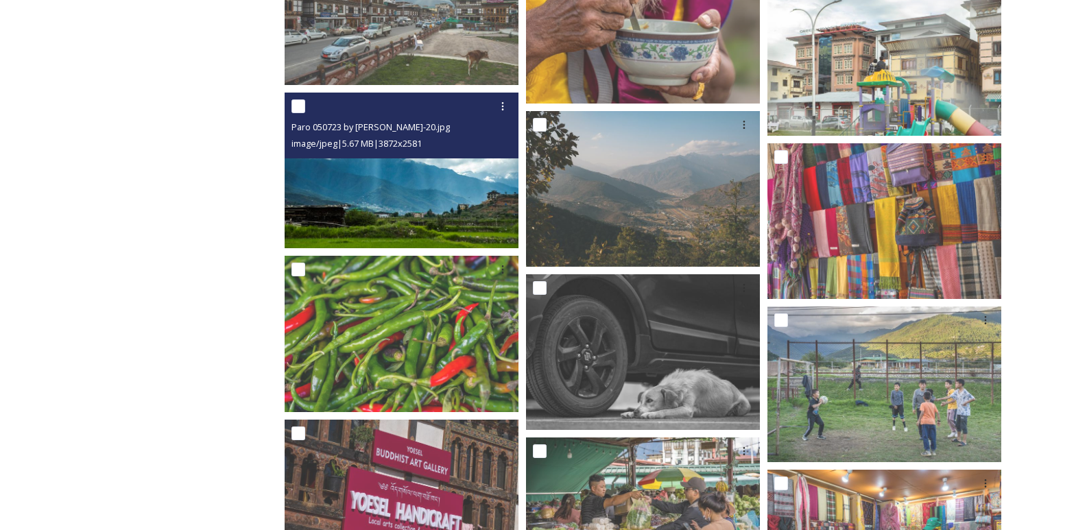
click at [430, 208] on img at bounding box center [402, 171] width 234 height 156
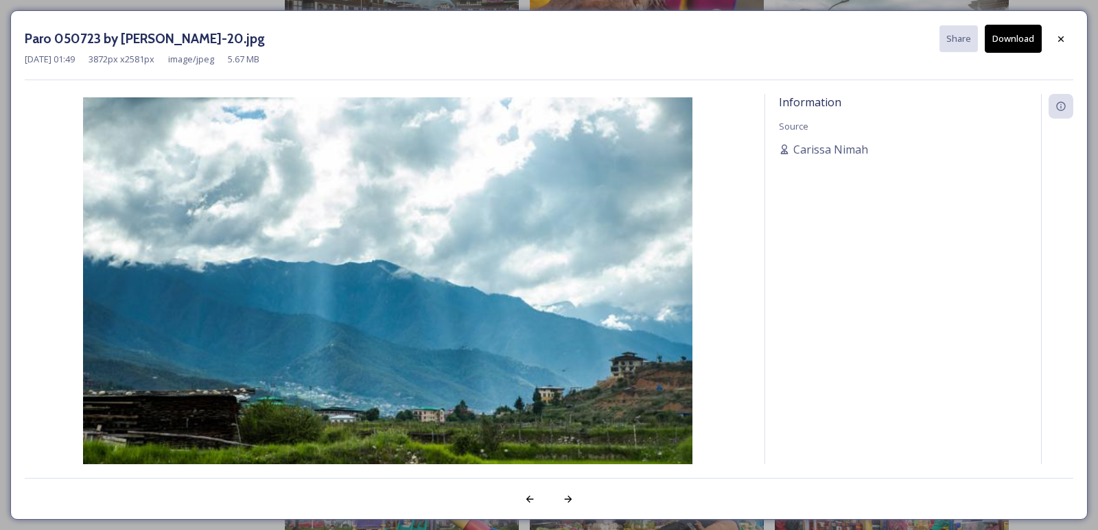
click at [992, 42] on button "Download" at bounding box center [1013, 39] width 57 height 28
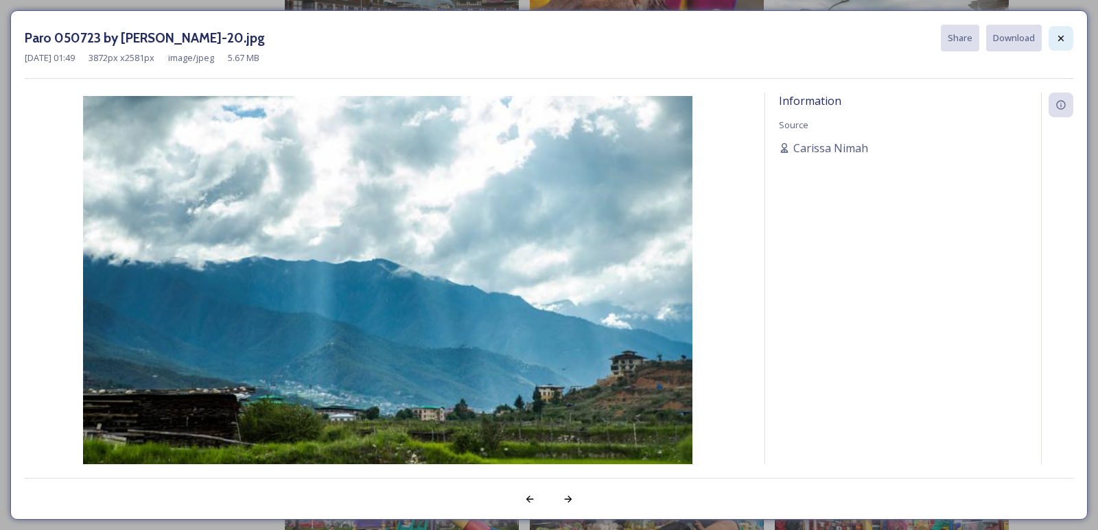
click at [1058, 37] on icon at bounding box center [1060, 38] width 11 height 11
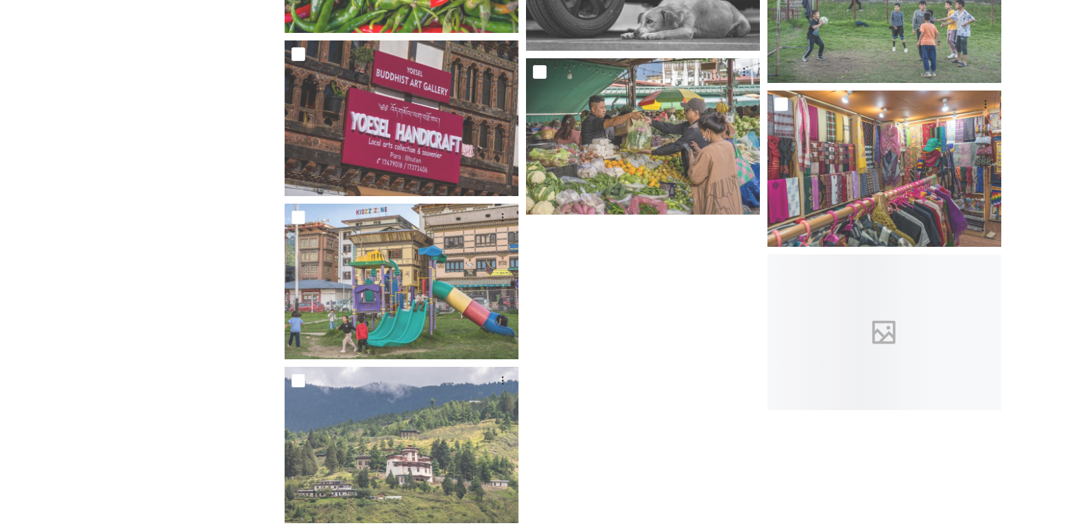
scroll to position [8979, 0]
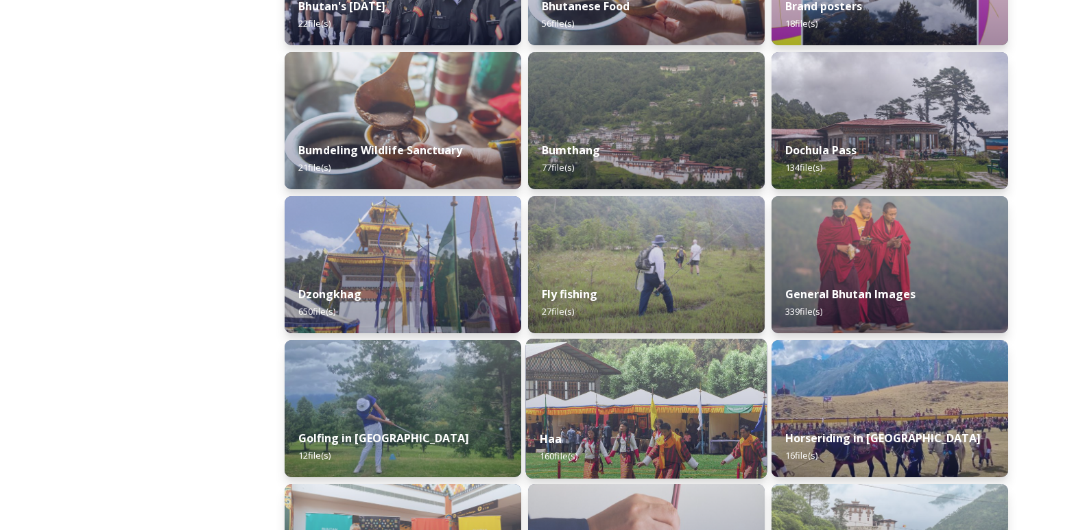
scroll to position [480, 0]
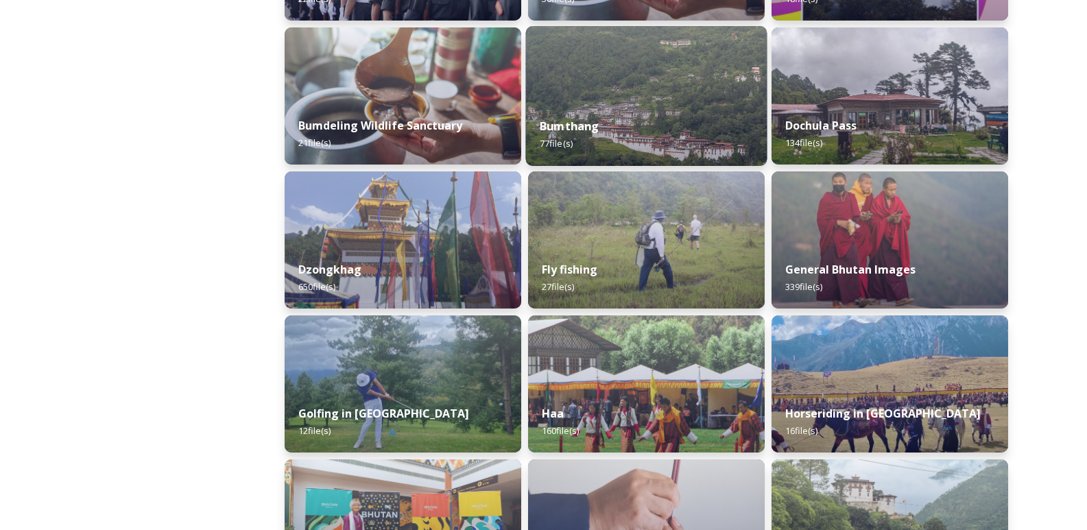
click at [608, 90] on img at bounding box center [647, 96] width 242 height 140
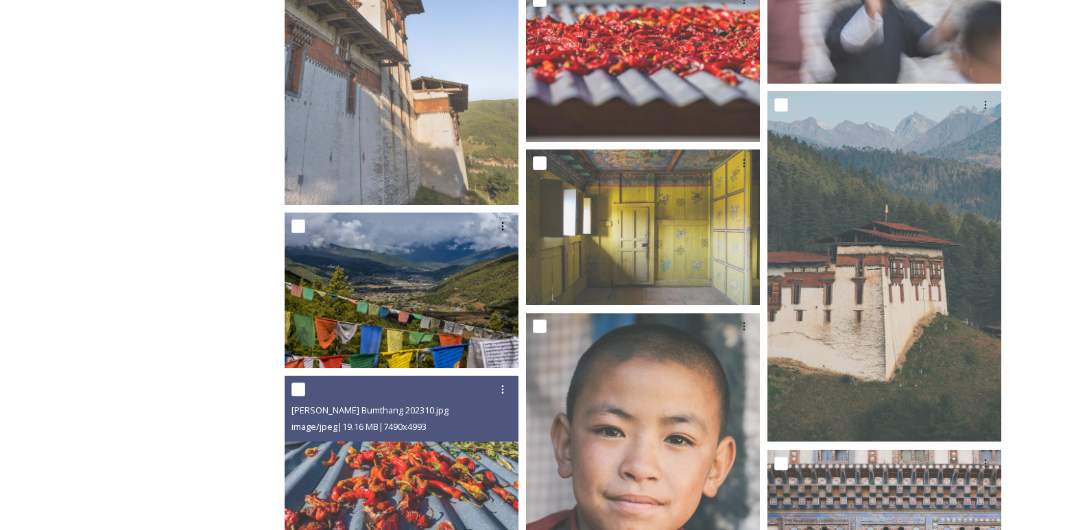
scroll to position [3774, 0]
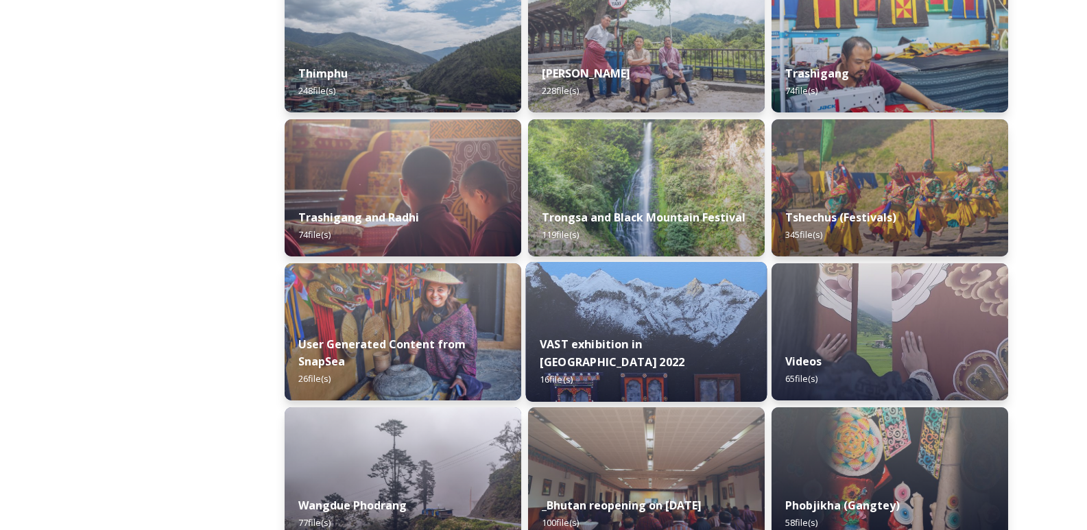
scroll to position [1715, 0]
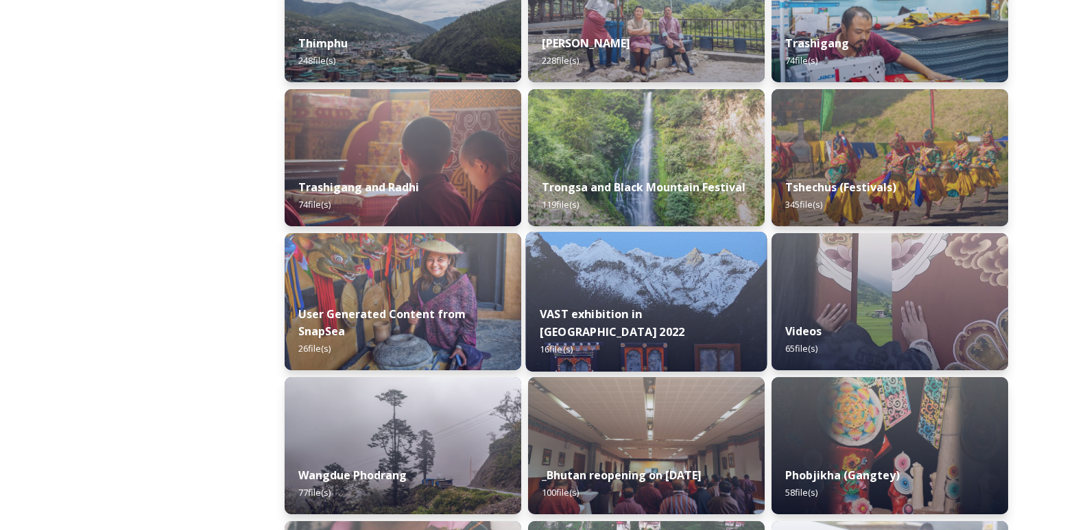
click at [611, 292] on img at bounding box center [647, 302] width 242 height 140
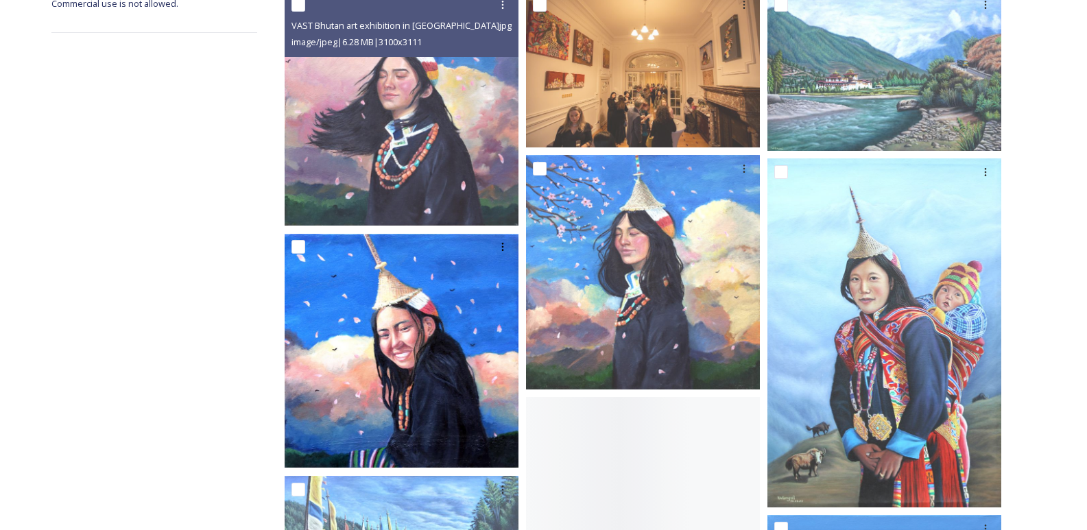
scroll to position [274, 0]
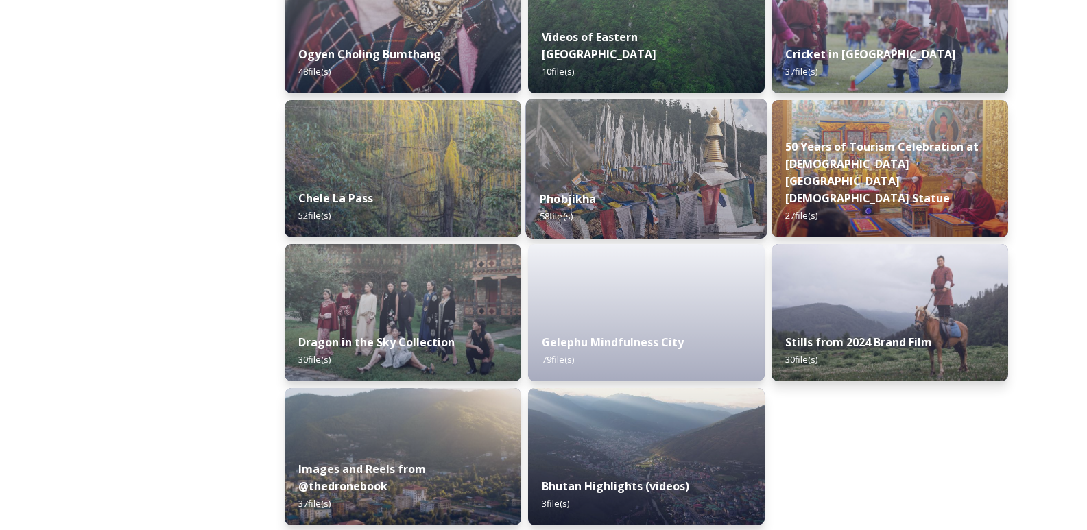
scroll to position [2290, 0]
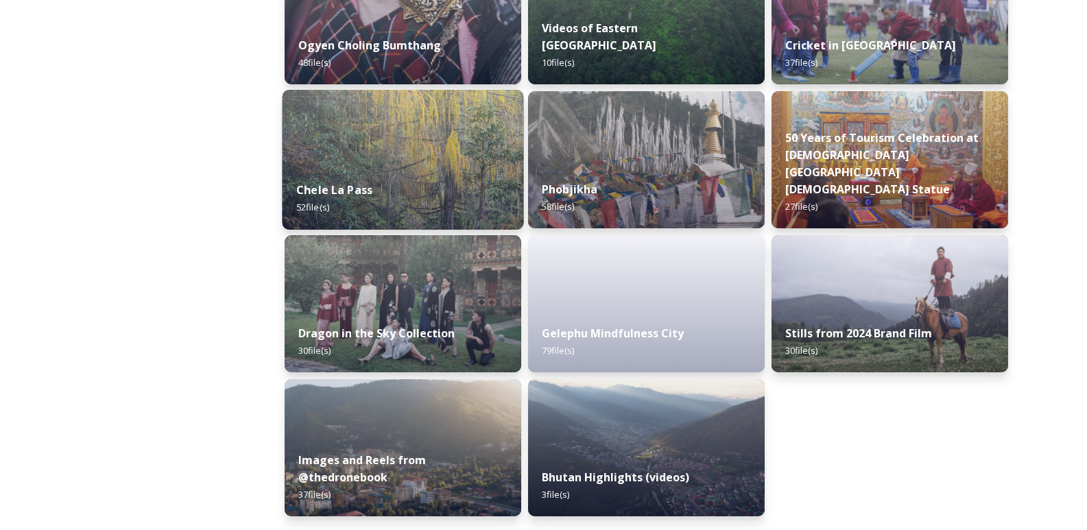
click at [416, 176] on div "Chele La Pass 52 file(s)" at bounding box center [404, 198] width 242 height 62
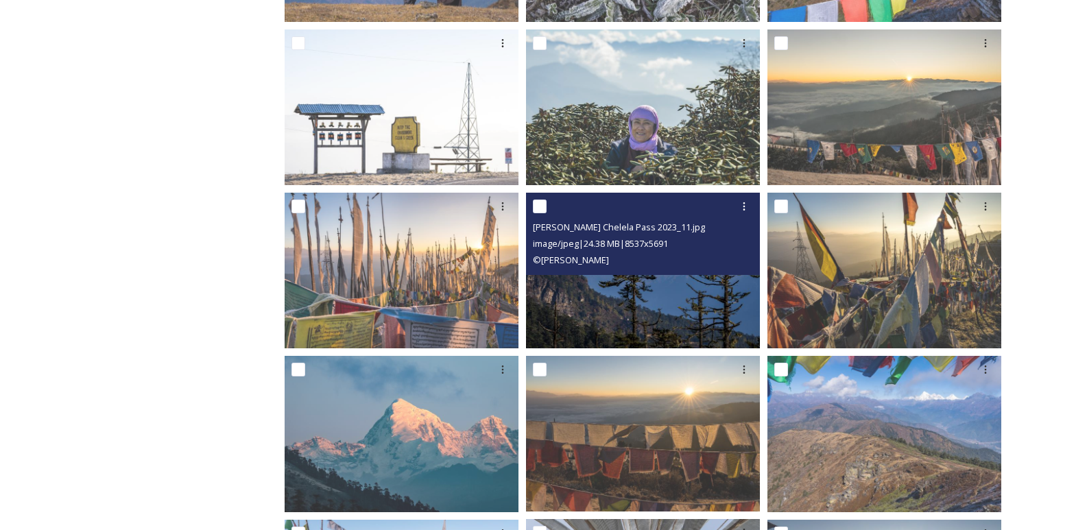
scroll to position [480, 0]
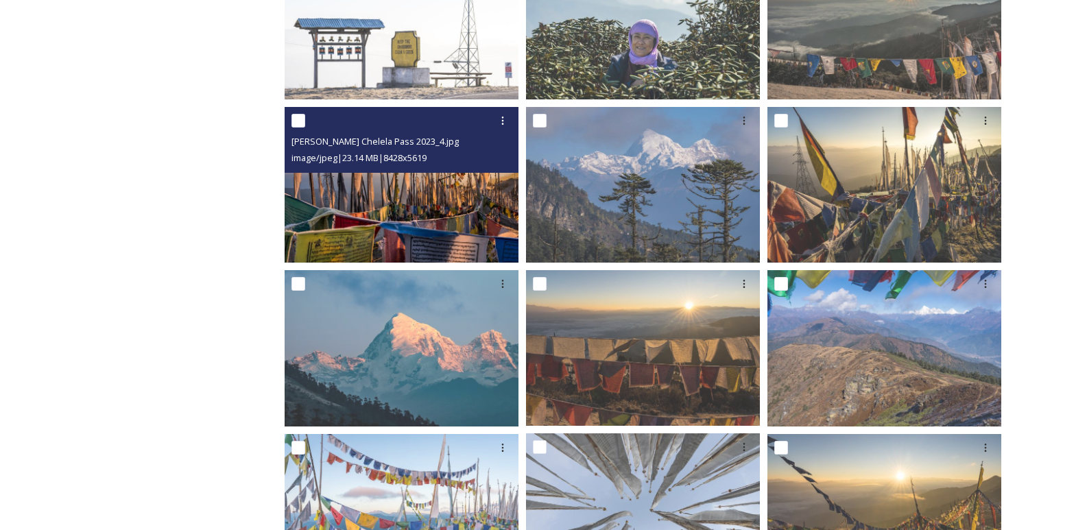
click at [424, 208] on img at bounding box center [402, 185] width 234 height 156
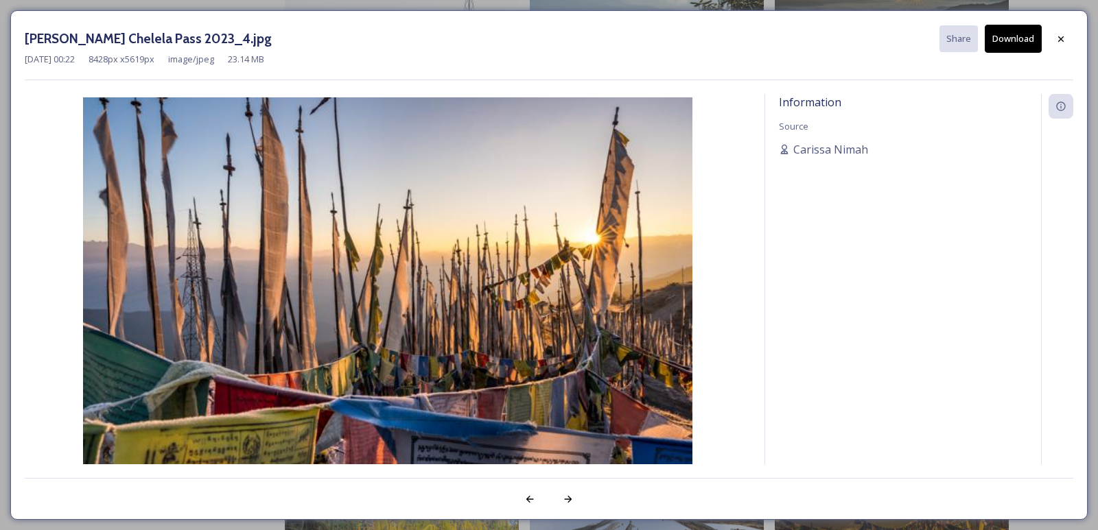
click at [1011, 36] on button "Download" at bounding box center [1013, 39] width 57 height 28
click at [1059, 40] on icon at bounding box center [1060, 38] width 5 height 5
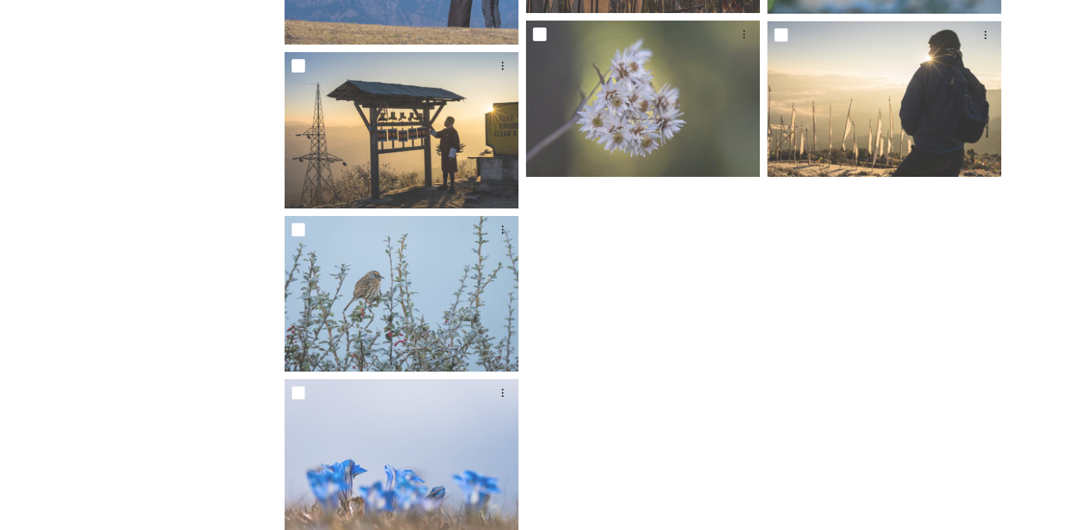
scroll to position [2891, 0]
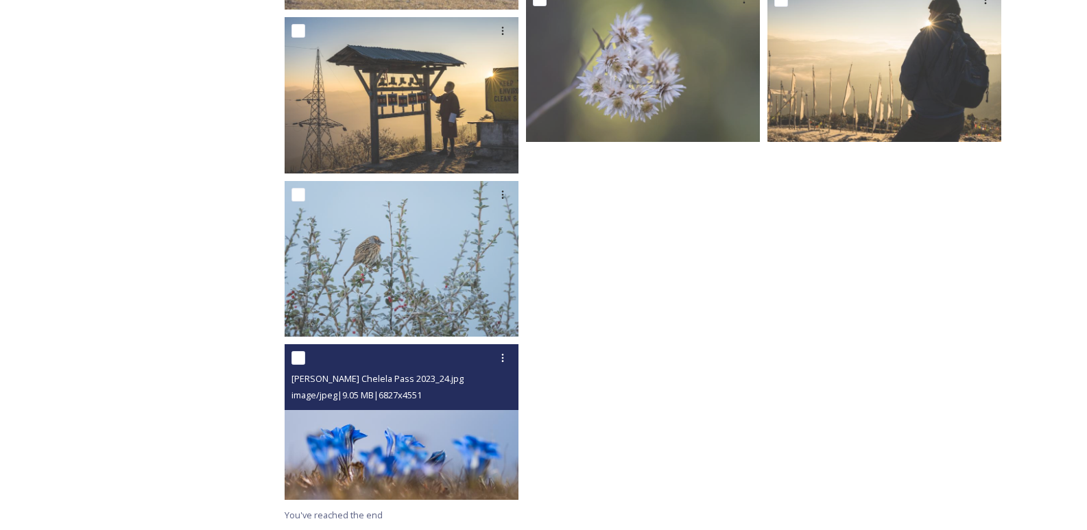
click at [400, 446] on img at bounding box center [402, 422] width 234 height 156
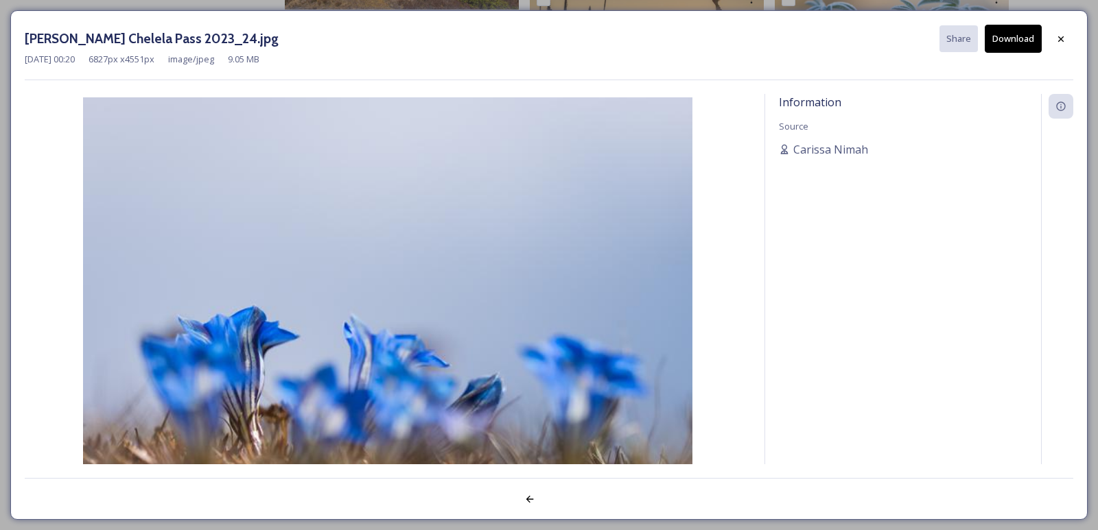
click at [1013, 51] on button "Download" at bounding box center [1013, 39] width 57 height 28
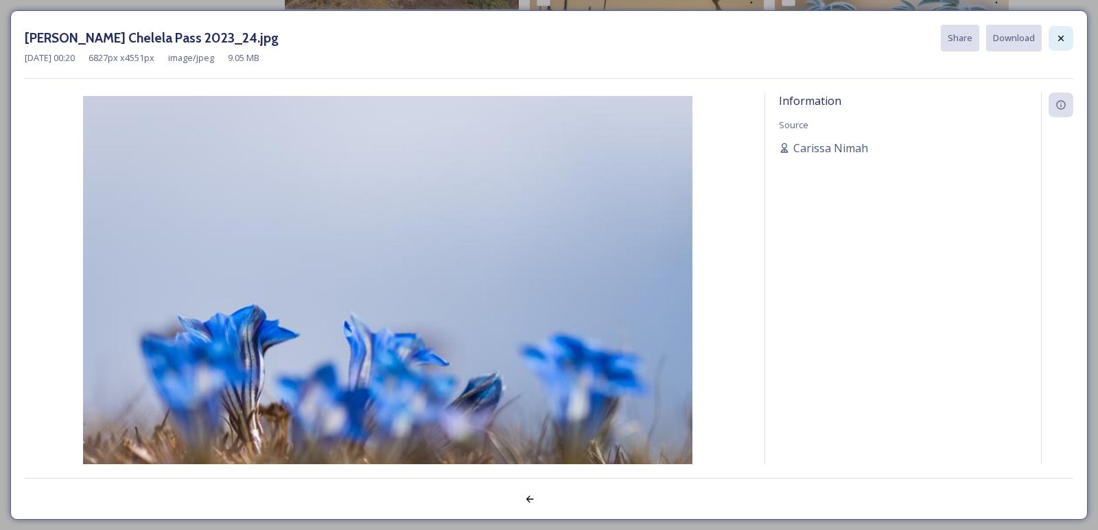
click at [1062, 38] on icon at bounding box center [1060, 38] width 11 height 11
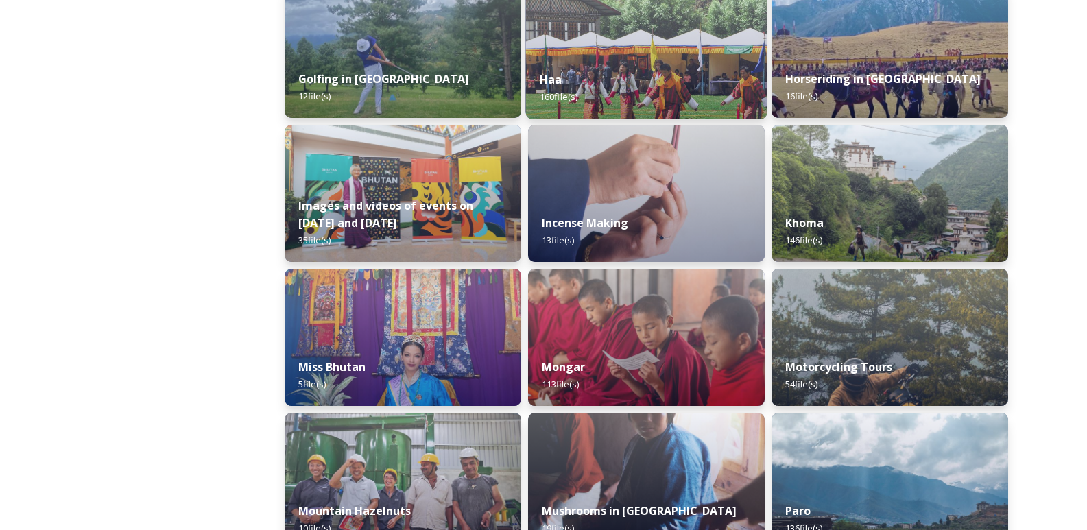
scroll to position [823, 0]
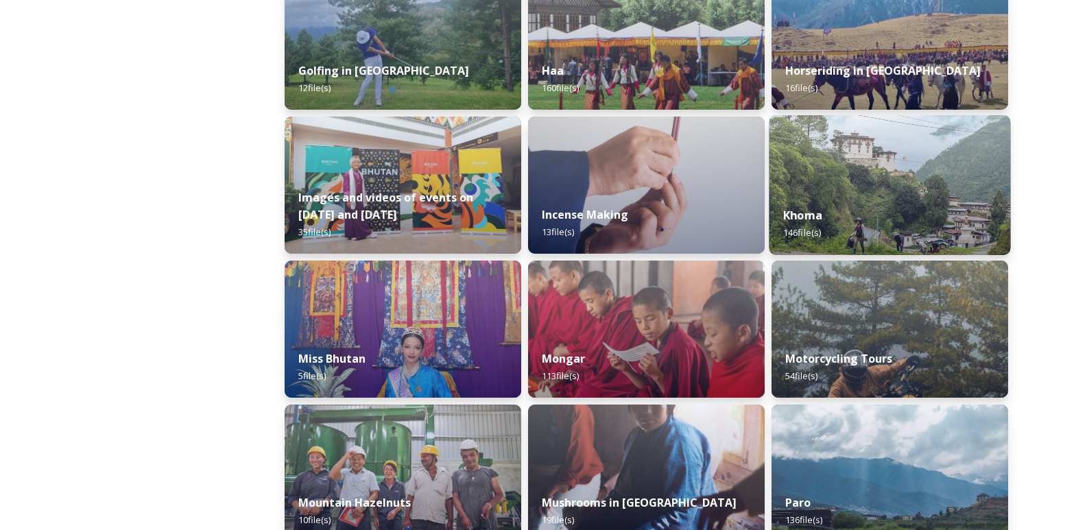
click at [821, 209] on strong "Khoma" at bounding box center [803, 215] width 39 height 15
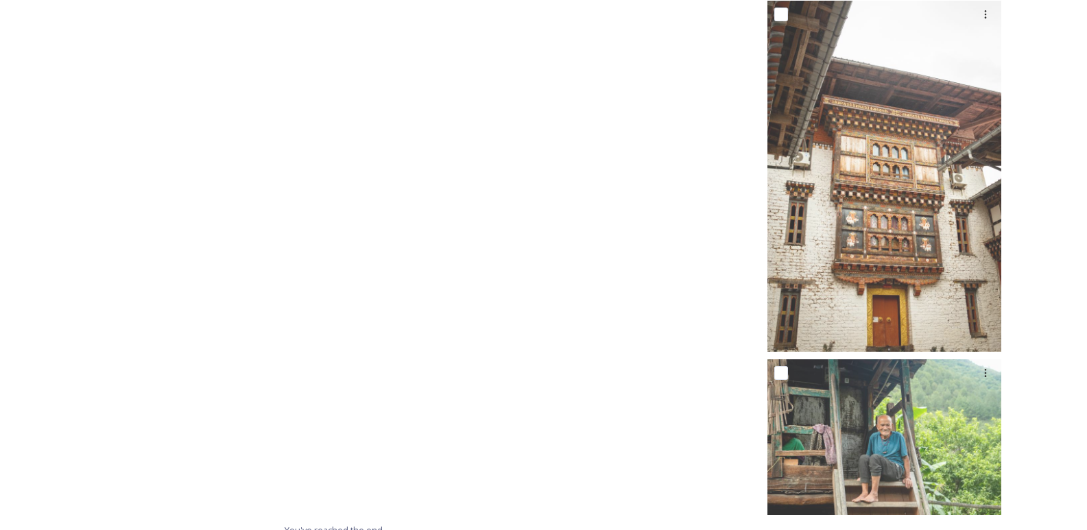
scroll to position [12159, 0]
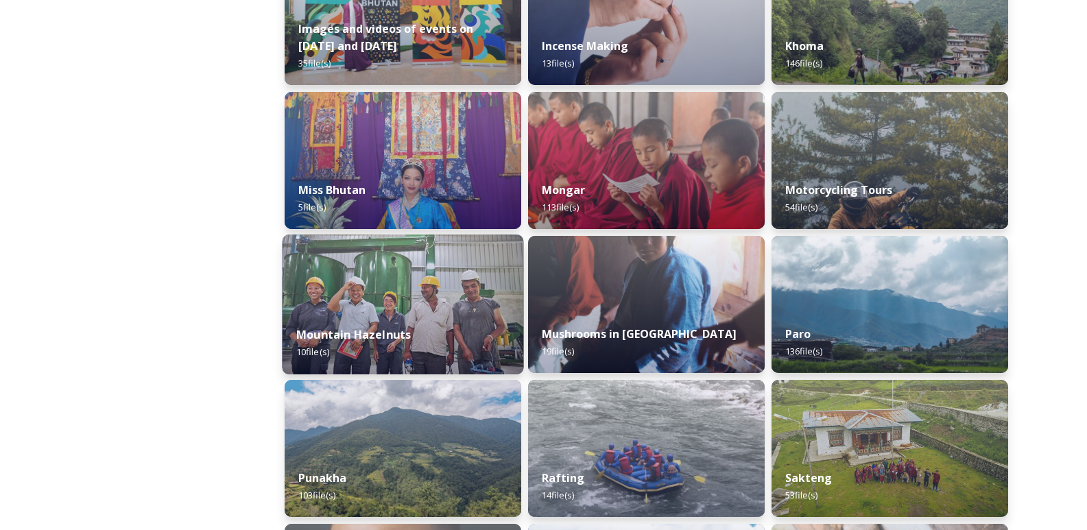
scroll to position [1098, 0]
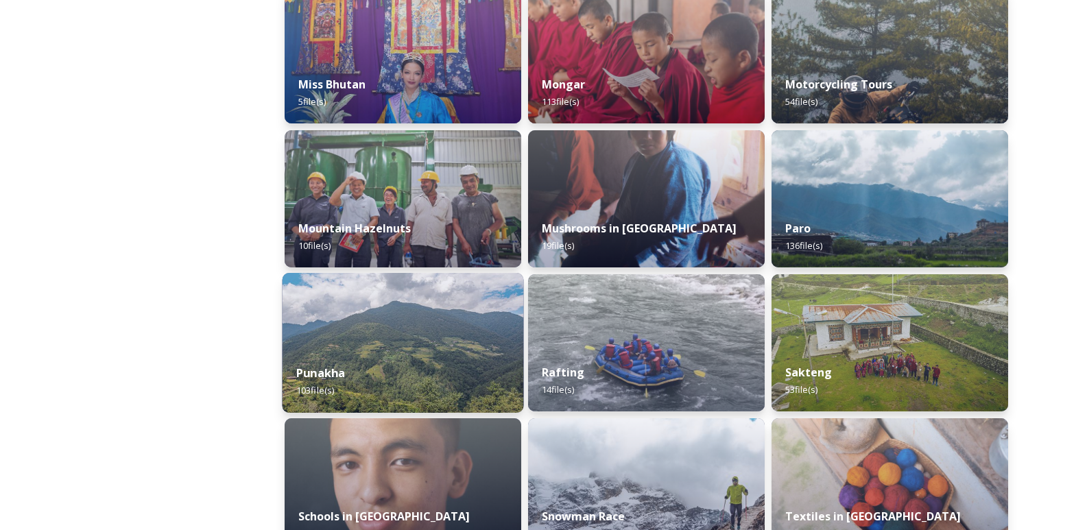
click at [438, 359] on div "Punakha 103 file(s)" at bounding box center [404, 382] width 242 height 62
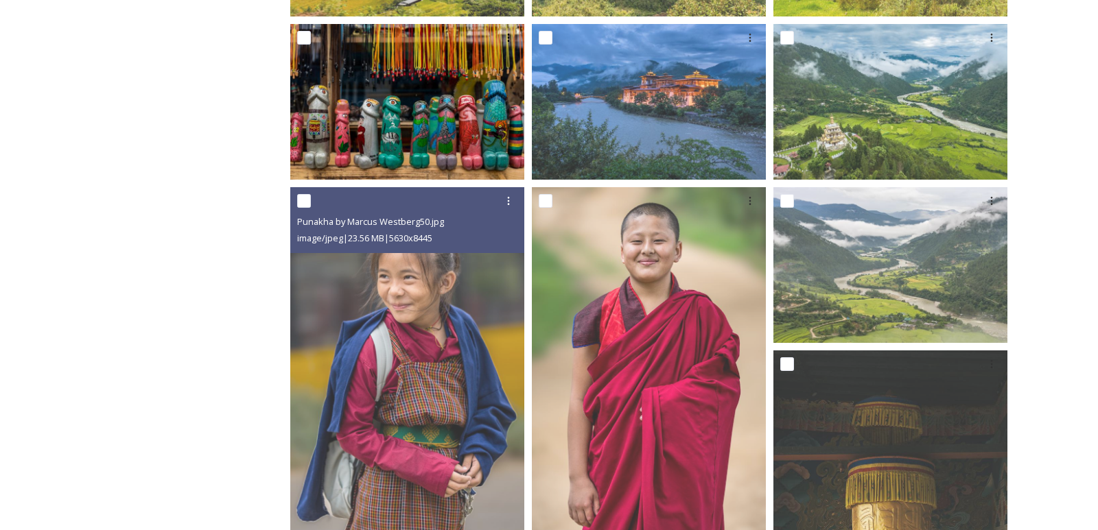
scroll to position [892, 0]
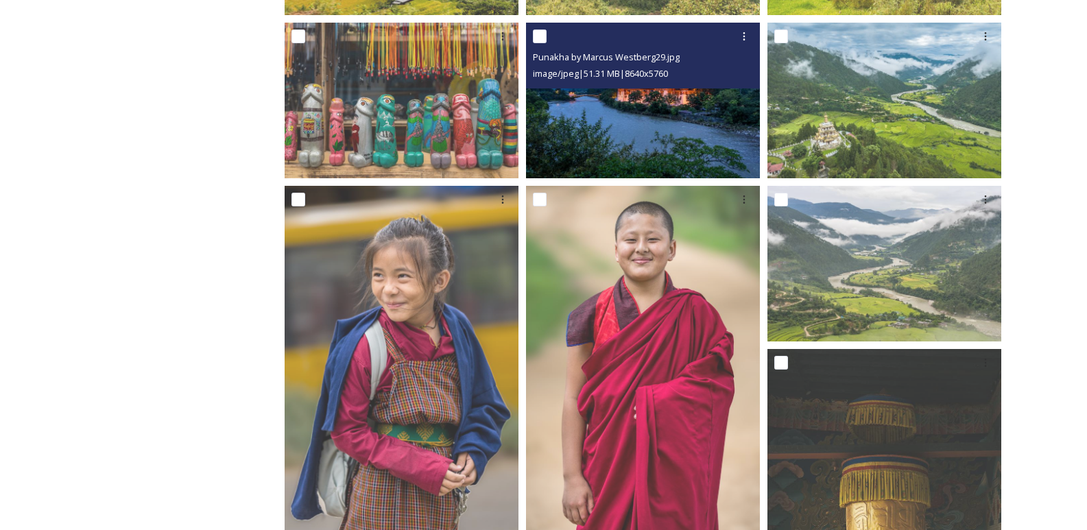
click at [576, 121] on img at bounding box center [643, 100] width 234 height 156
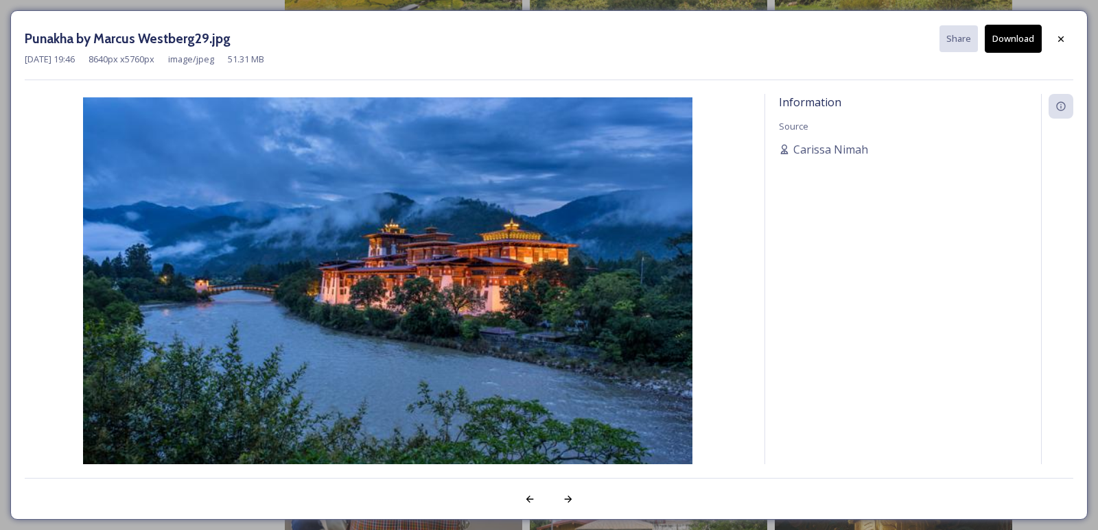
click at [1039, 45] on button "Download" at bounding box center [1013, 39] width 57 height 28
click at [1009, 41] on button "Download" at bounding box center [1013, 39] width 57 height 28
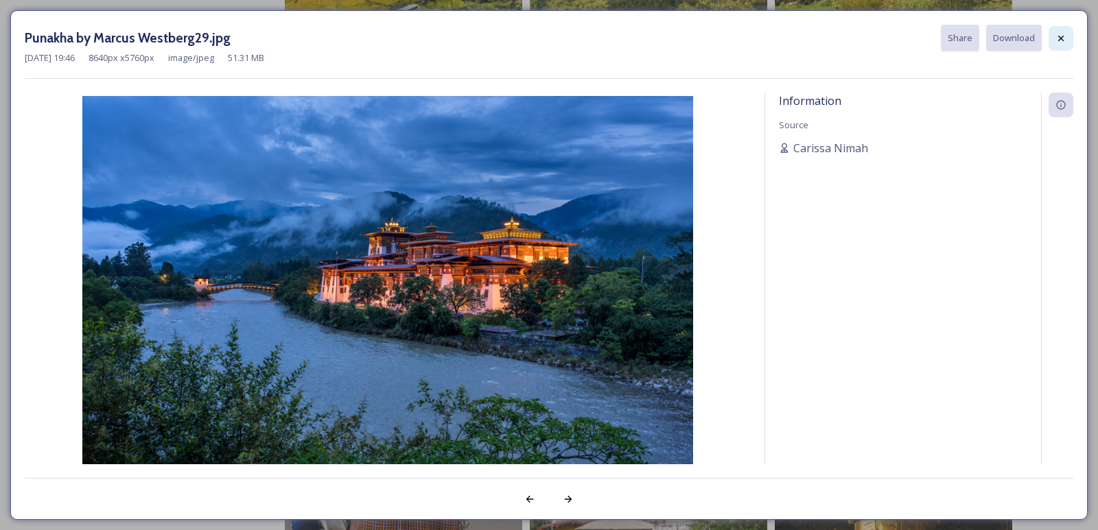
click at [1061, 38] on icon at bounding box center [1060, 37] width 5 height 5
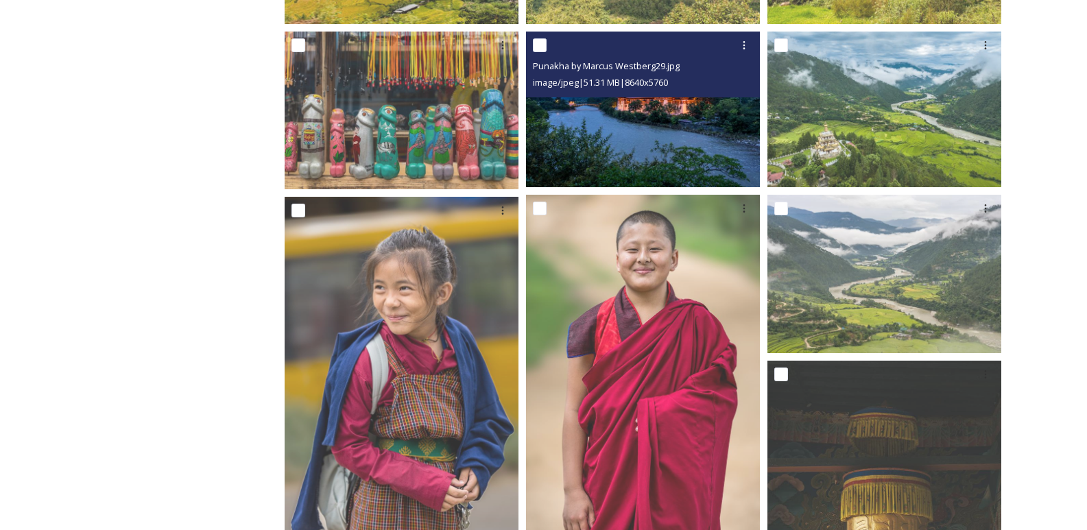
click at [647, 158] on img at bounding box center [643, 110] width 234 height 156
